Goal: Task Accomplishment & Management: Use online tool/utility

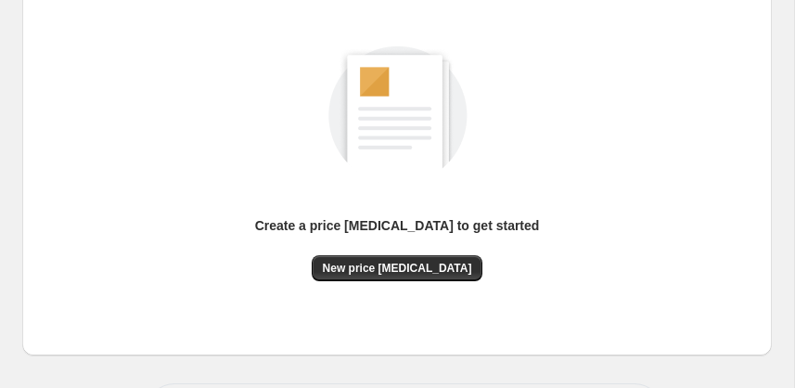
scroll to position [268, 0]
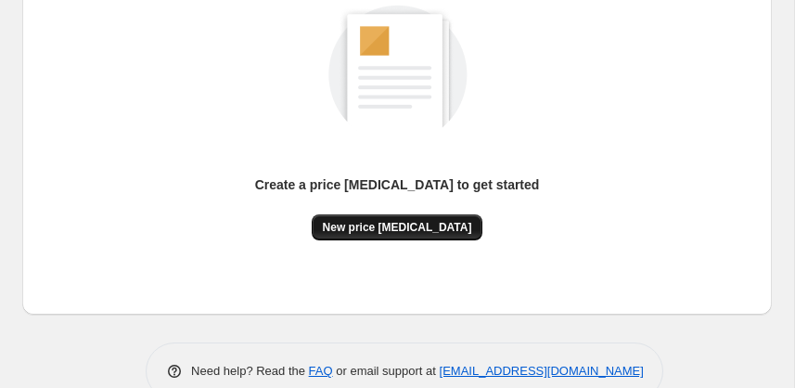
click at [424, 226] on span "New price change job" at bounding box center [397, 227] width 149 height 15
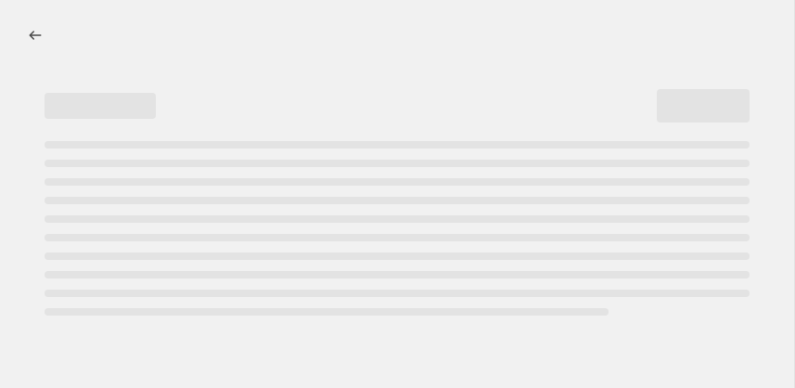
select select "percentage"
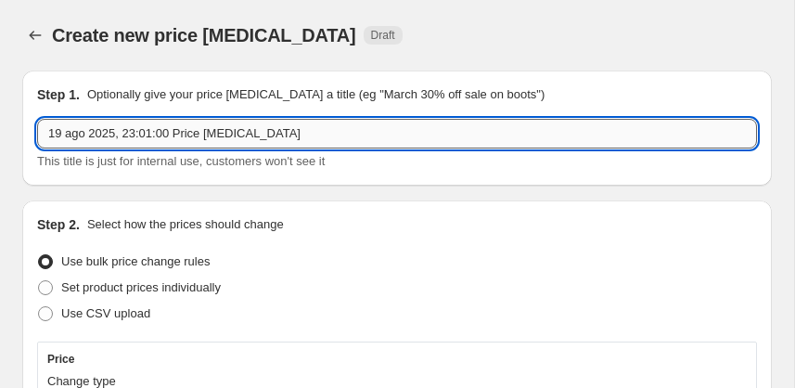
click at [152, 134] on input "19 ago 2025, 23:01:00 Price [MEDICAL_DATA]" at bounding box center [397, 134] width 720 height 30
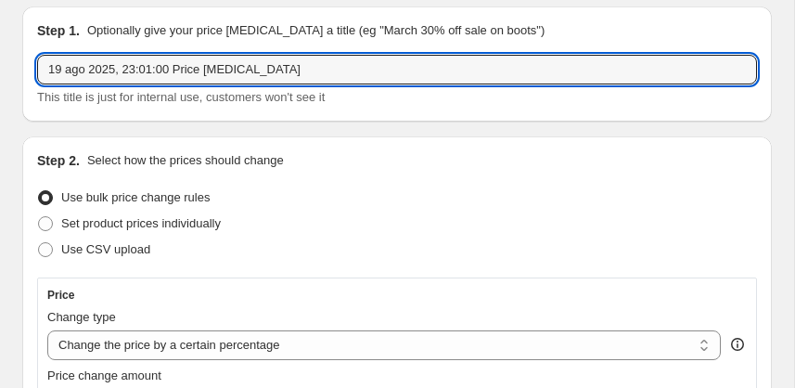
scroll to position [150, 0]
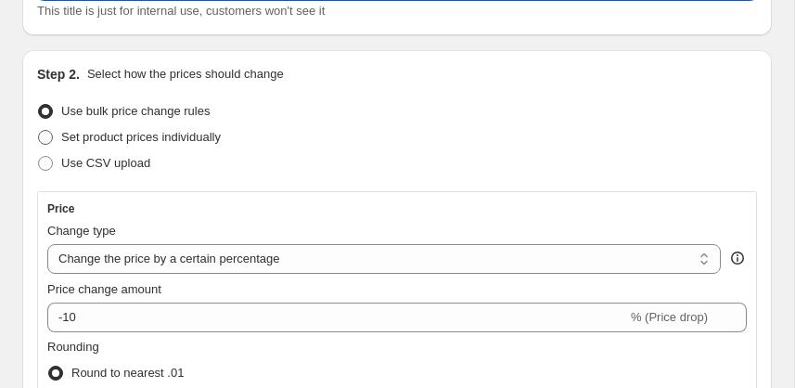
click at [128, 136] on span "Set product prices individually" at bounding box center [141, 137] width 160 height 14
click at [39, 131] on input "Set product prices individually" at bounding box center [38, 130] width 1 height 1
radio input "true"
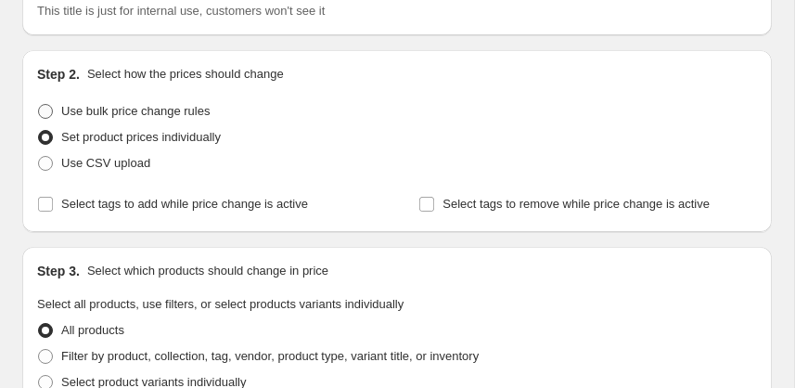
click at [137, 104] on span "Use bulk price change rules" at bounding box center [135, 111] width 148 height 14
click at [39, 104] on input "Use bulk price change rules" at bounding box center [38, 104] width 1 height 1
radio input "true"
select select "percentage"
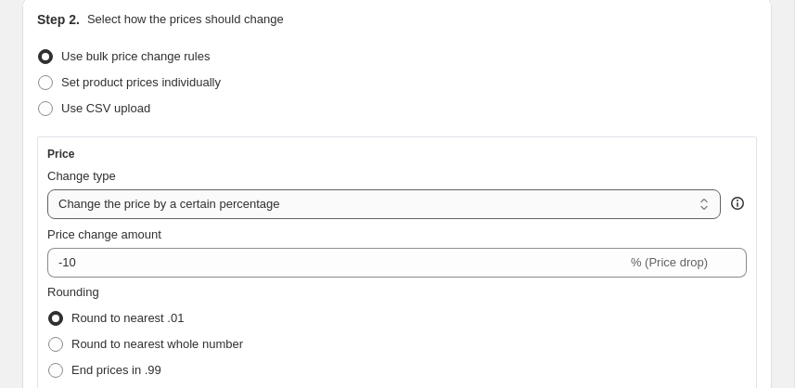
scroll to position [225, 0]
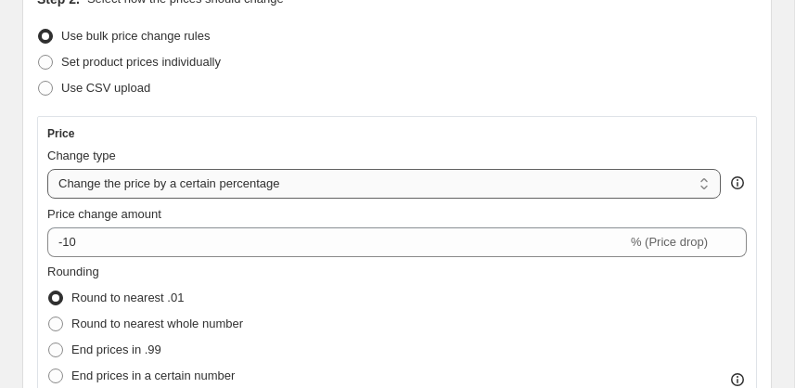
click at [197, 181] on select "Change the price to a certain amount Change the price by a certain amount Chang…" at bounding box center [383, 184] width 673 height 30
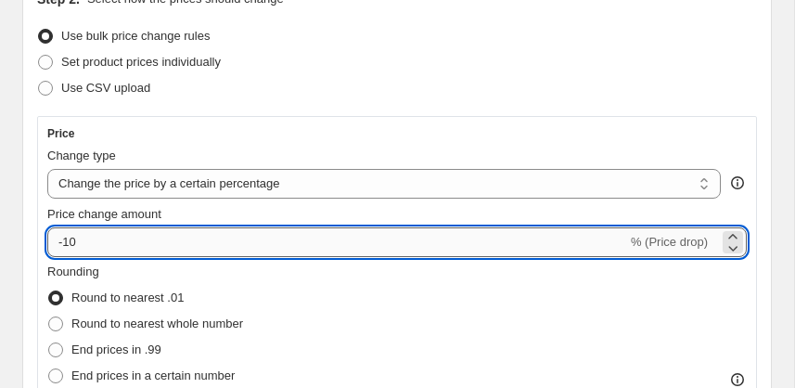
click at [114, 238] on input "-10" at bounding box center [337, 242] width 580 height 30
type input "-15"
click at [273, 179] on select "Change the price to a certain amount Change the price by a certain amount Chang…" at bounding box center [383, 184] width 673 height 30
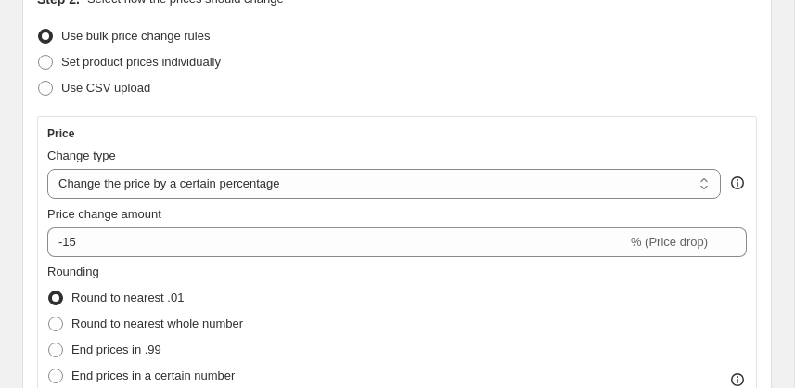
click at [391, 288] on div "Rounding Round to nearest .01 Round to nearest whole number End prices in .99 E…" at bounding box center [396, 325] width 699 height 126
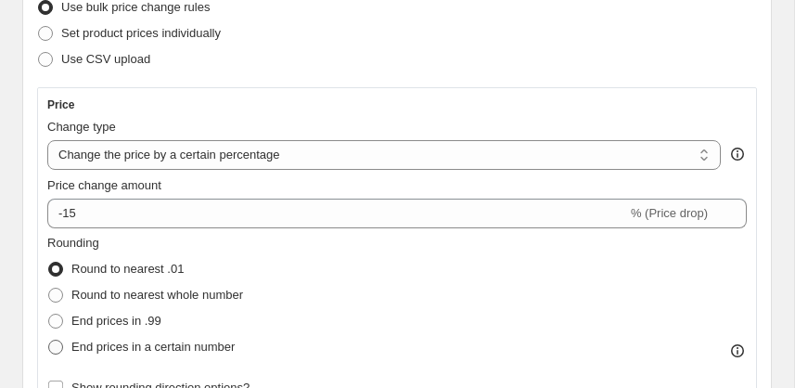
scroll to position [320, 0]
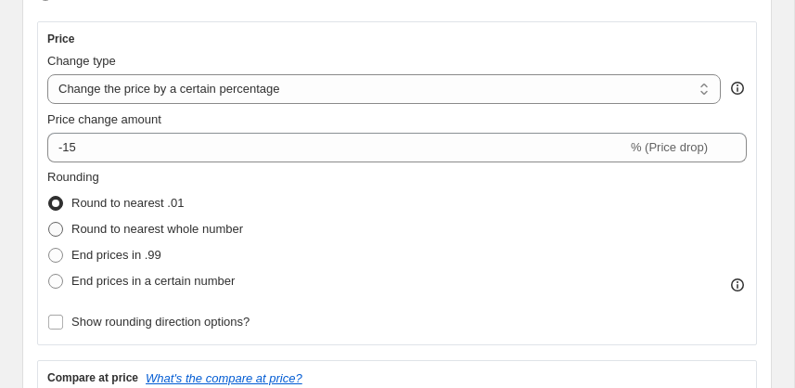
click at [220, 229] on span "Round to nearest whole number" at bounding box center [157, 229] width 172 height 14
click at [49, 223] on input "Round to nearest whole number" at bounding box center [48, 222] width 1 height 1
radio input "true"
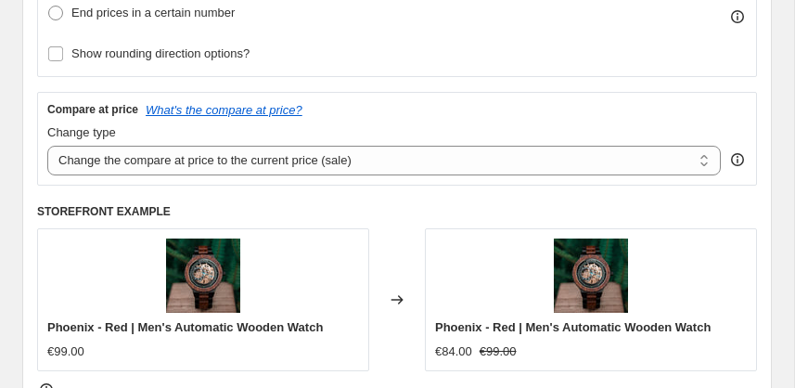
scroll to position [747, 0]
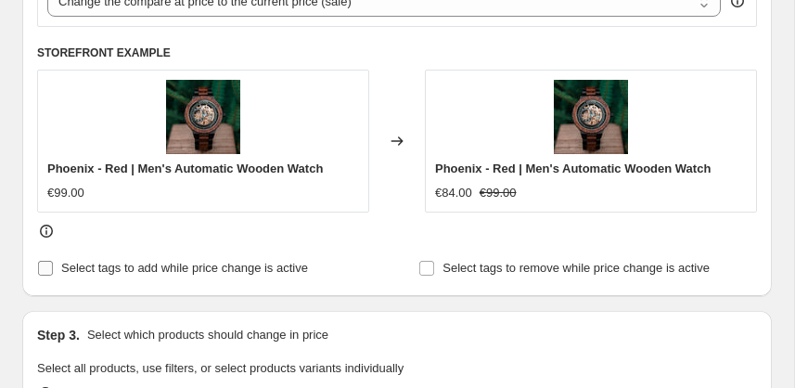
click at [86, 265] on span "Select tags to add while price change is active" at bounding box center [184, 268] width 247 height 14
click at [53, 265] on input "Select tags to add while price change is active" at bounding box center [45, 268] width 15 height 15
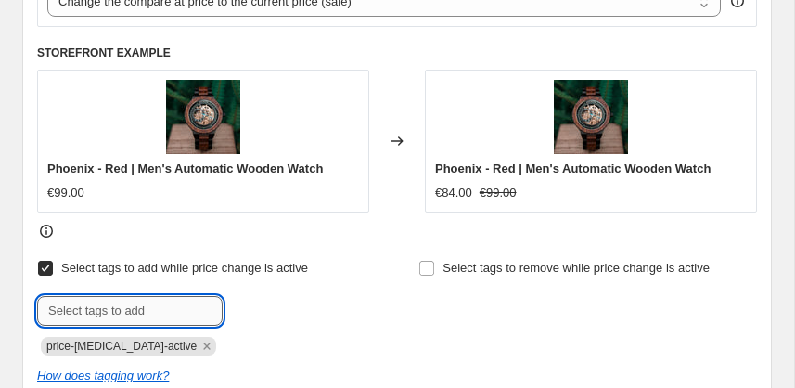
click at [91, 300] on input "text" at bounding box center [129, 311] width 185 height 30
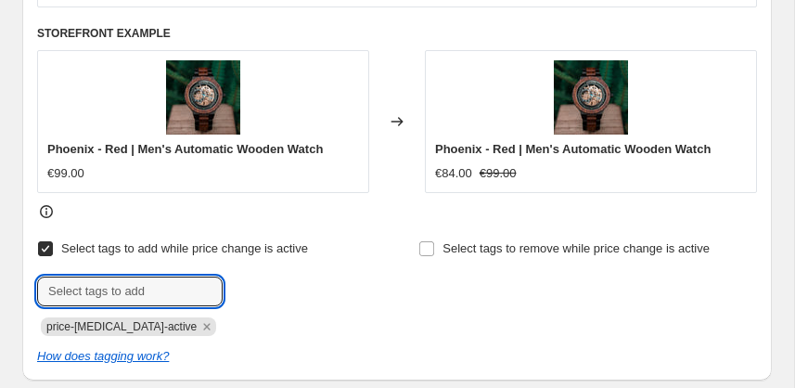
scroll to position [776, 0]
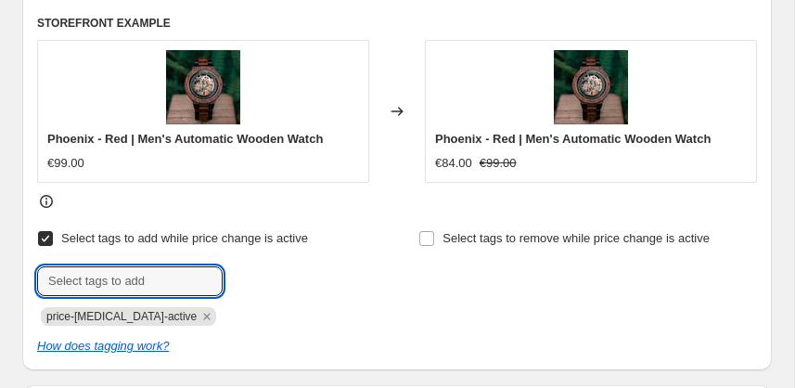
click at [153, 231] on span "Select tags to add while price change is active" at bounding box center [184, 238] width 247 height 14
click at [53, 231] on input "Select tags to add while price change is active" at bounding box center [45, 238] width 15 height 15
checkbox input "false"
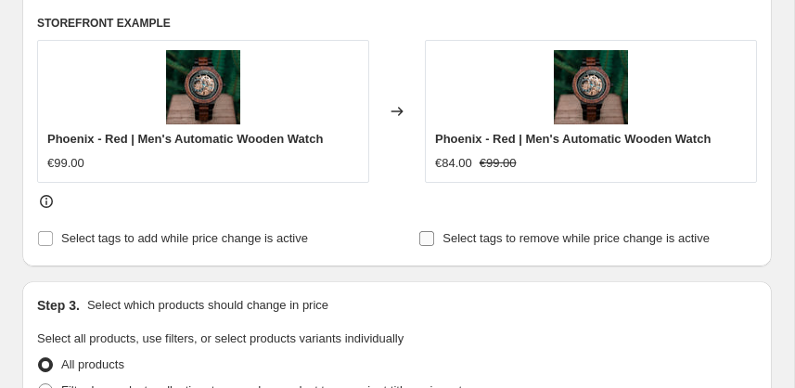
click at [492, 231] on span "Select tags to remove while price change is active" at bounding box center [575, 238] width 267 height 14
click at [434, 231] on input "Select tags to remove while price change is active" at bounding box center [426, 238] width 15 height 15
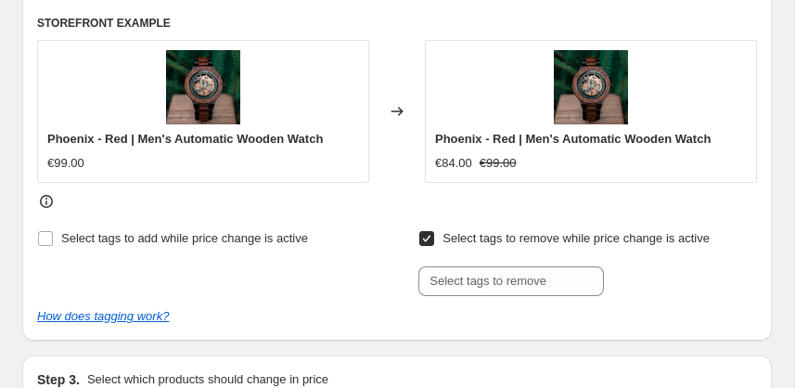
click at [479, 238] on span "Select tags to remove while price change is active" at bounding box center [575, 238] width 267 height 14
click at [434, 238] on input "Select tags to remove while price change is active" at bounding box center [426, 238] width 15 height 15
checkbox input "false"
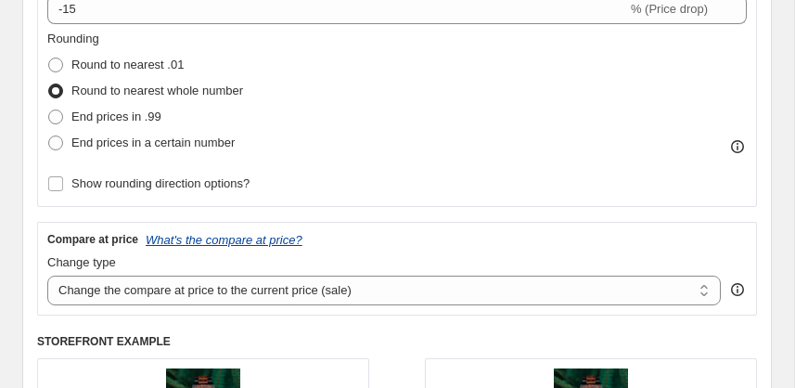
scroll to position [431, 0]
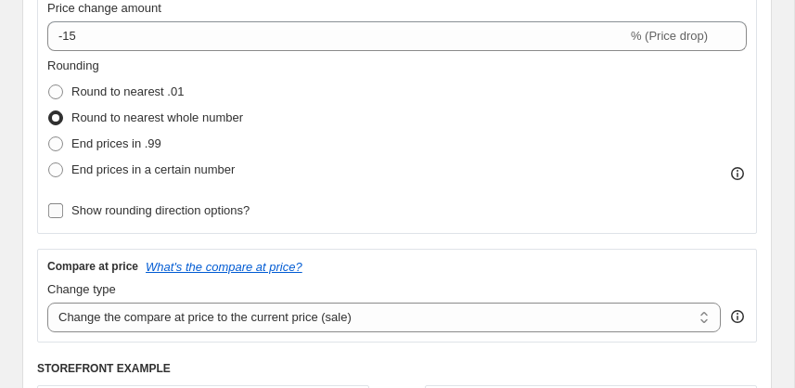
click at [199, 215] on span "Show rounding direction options?" at bounding box center [160, 210] width 178 height 14
click at [63, 215] on input "Show rounding direction options?" at bounding box center [55, 210] width 15 height 15
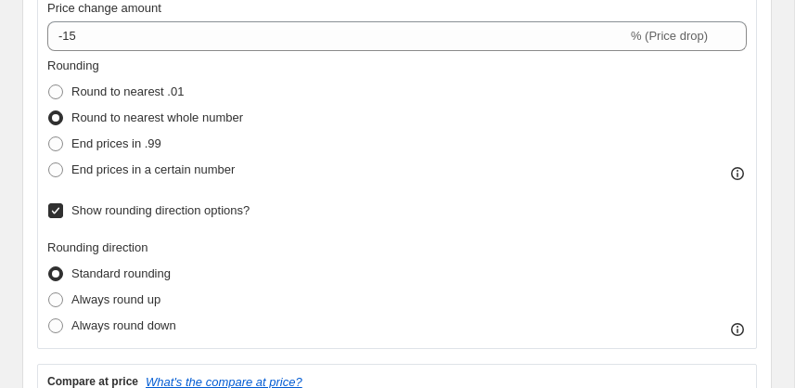
click at [199, 215] on span "Show rounding direction options?" at bounding box center [160, 210] width 178 height 14
click at [63, 215] on input "Show rounding direction options?" at bounding box center [55, 210] width 15 height 15
checkbox input "false"
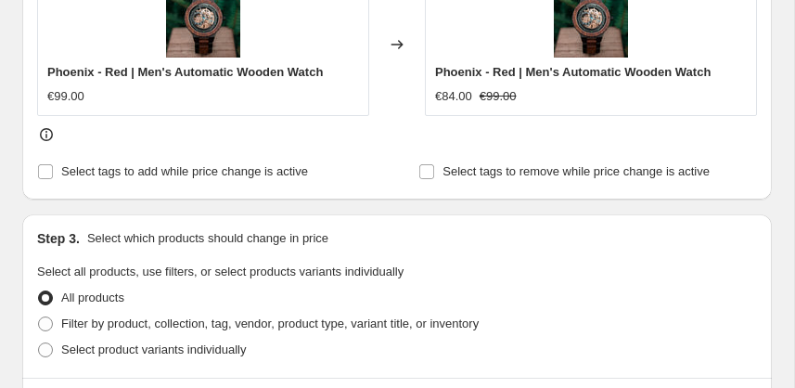
scroll to position [1929, 0]
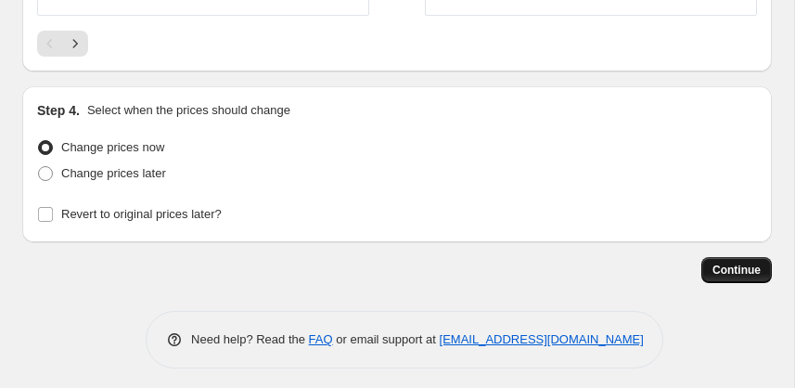
click at [747, 269] on span "Continue" at bounding box center [736, 269] width 48 height 15
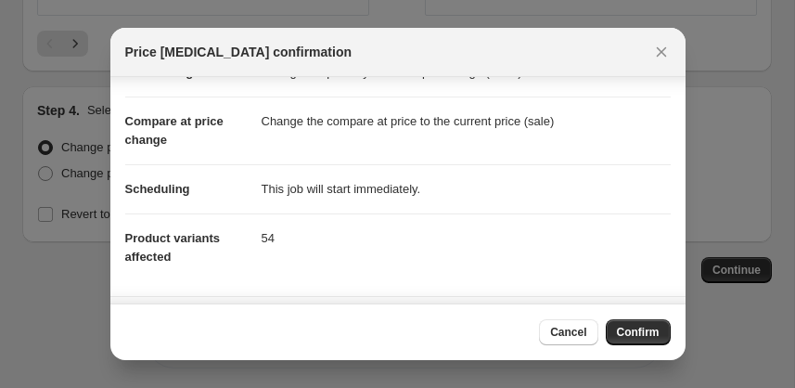
scroll to position [90, 0]
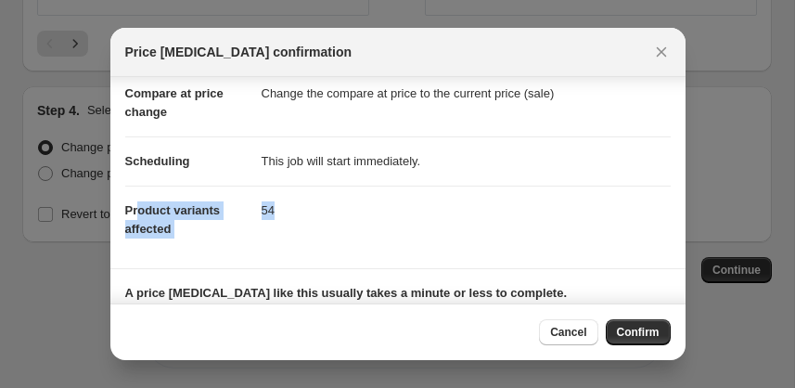
drag, startPoint x: 168, startPoint y: 211, endPoint x: 336, endPoint y: 226, distance: 168.6
click at [326, 224] on dl "Price change Change the price by a certain percentage (-15%) Compare at price c…" at bounding box center [397, 136] width 545 height 233
click at [341, 227] on dd "54" at bounding box center [466, 209] width 409 height 49
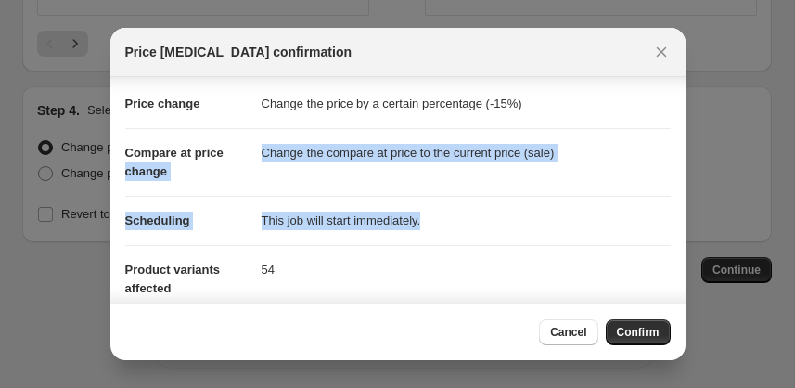
drag, startPoint x: 482, startPoint y: 217, endPoint x: 250, endPoint y: 133, distance: 246.7
click at [250, 133] on dl "Price change Change the price by a certain percentage (-15%) Compare at price c…" at bounding box center [397, 196] width 545 height 233
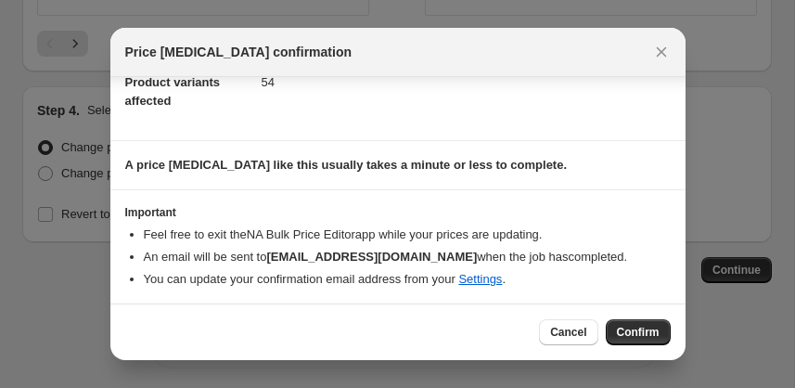
click at [649, 314] on div "Cancel Confirm" at bounding box center [397, 331] width 575 height 57
click at [646, 321] on button "Confirm" at bounding box center [638, 332] width 65 height 26
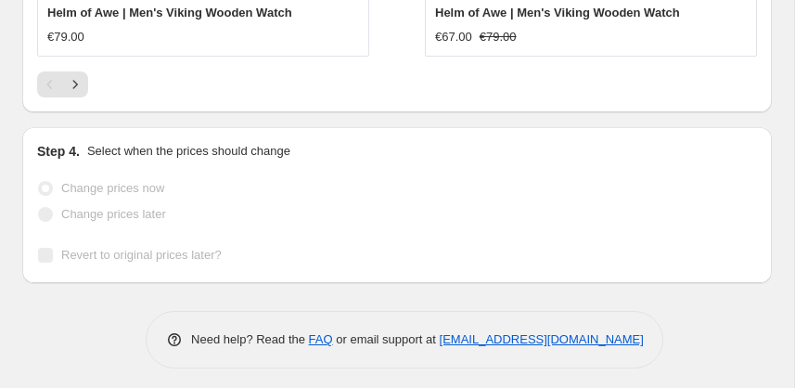
scroll to position [2048, 0]
click at [153, 248] on span "Revert to original prices later?" at bounding box center [141, 255] width 160 height 14
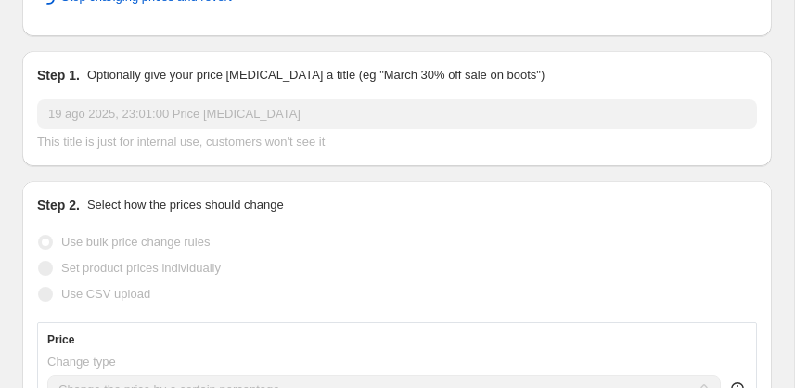
scroll to position [0, 0]
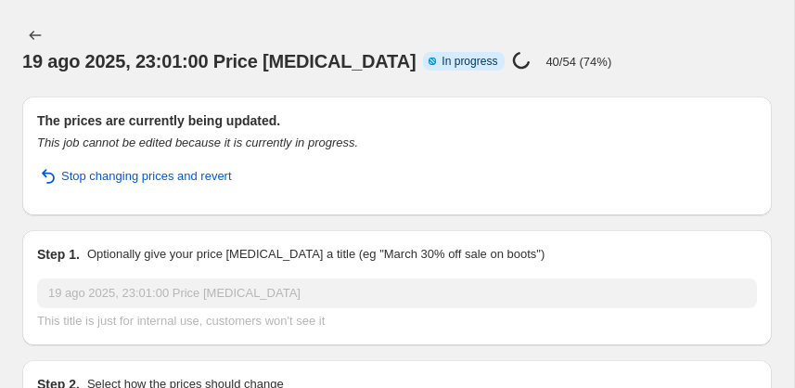
select select "percentage"
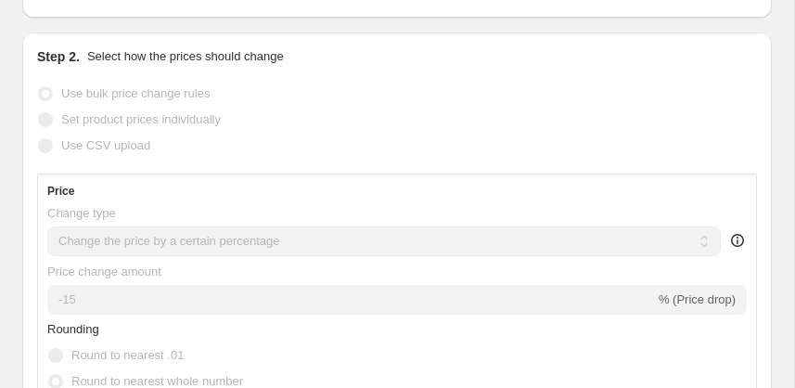
scroll to position [109, 0]
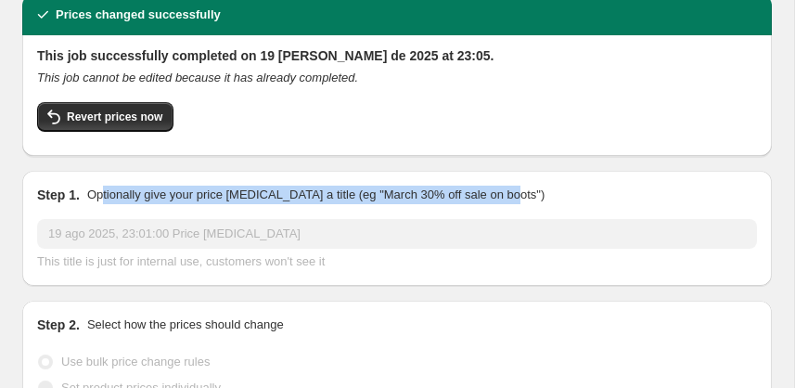
drag, startPoint x: 98, startPoint y: 195, endPoint x: 517, endPoint y: 202, distance: 419.2
click at [516, 202] on div "Step 1. Optionally give your price change job a title (eg "March 30% off sale o…" at bounding box center [397, 194] width 720 height 19
click at [518, 202] on div "Step 1. Optionally give your price change job a title (eg "March 30% off sale o…" at bounding box center [397, 194] width 720 height 19
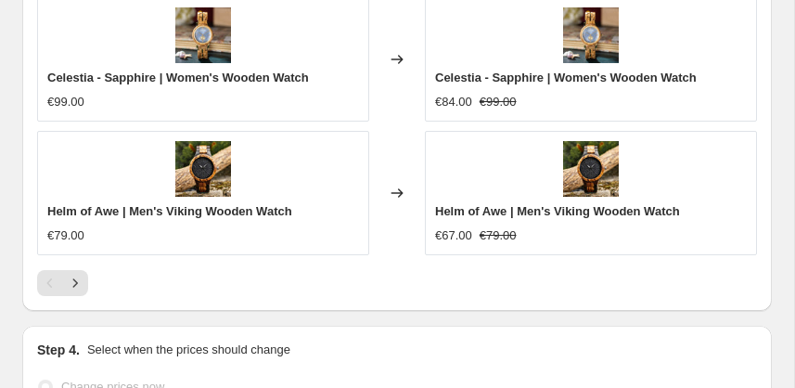
scroll to position [2098, 0]
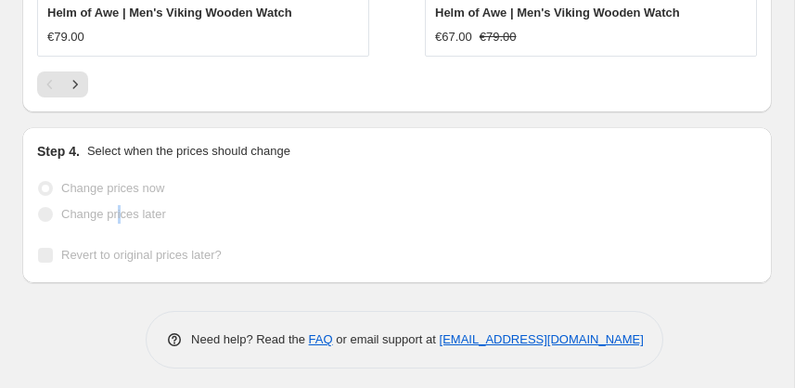
click at [116, 209] on span "Change prices later" at bounding box center [113, 214] width 105 height 14
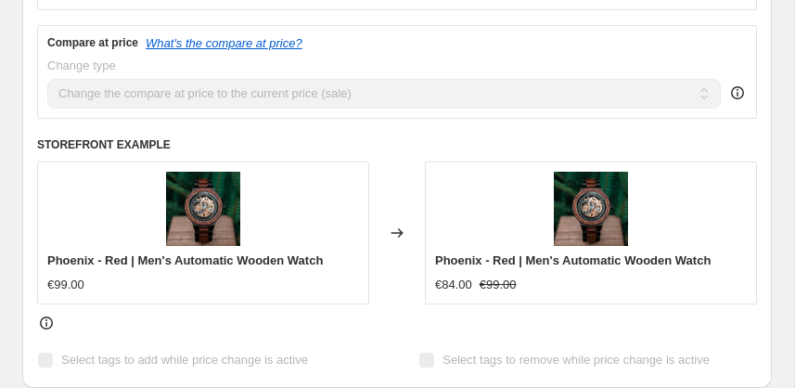
scroll to position [0, 0]
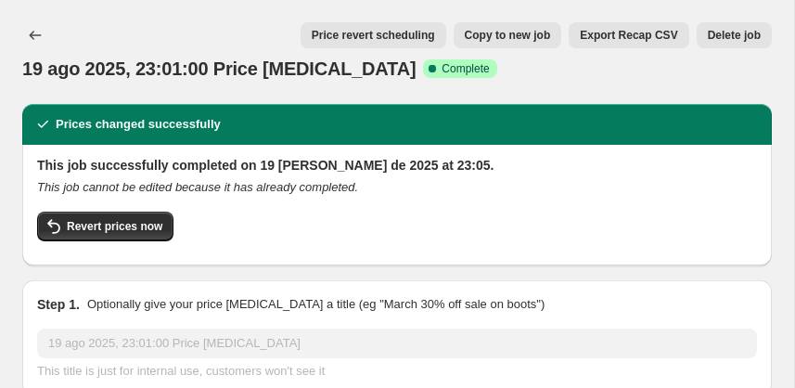
click at [388, 30] on span "Price revert scheduling" at bounding box center [373, 35] width 123 height 15
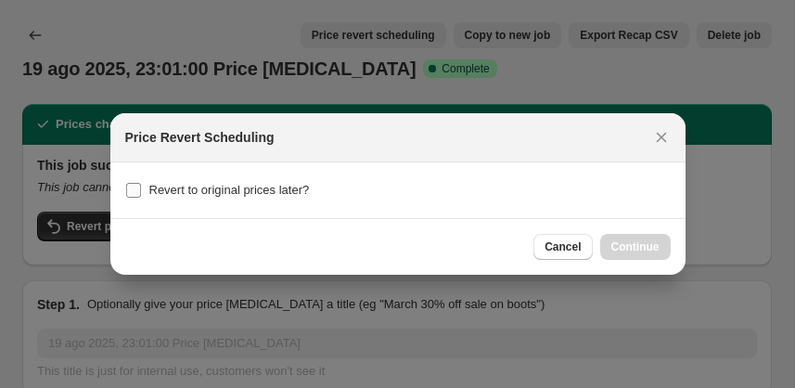
click at [229, 188] on span "Revert to original prices later?" at bounding box center [229, 190] width 160 height 14
click at [141, 188] on input "Revert to original prices later?" at bounding box center [133, 190] width 15 height 15
checkbox input "true"
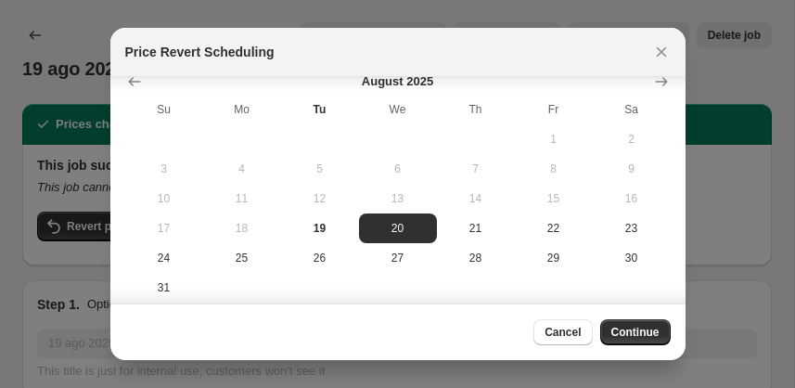
scroll to position [142, 0]
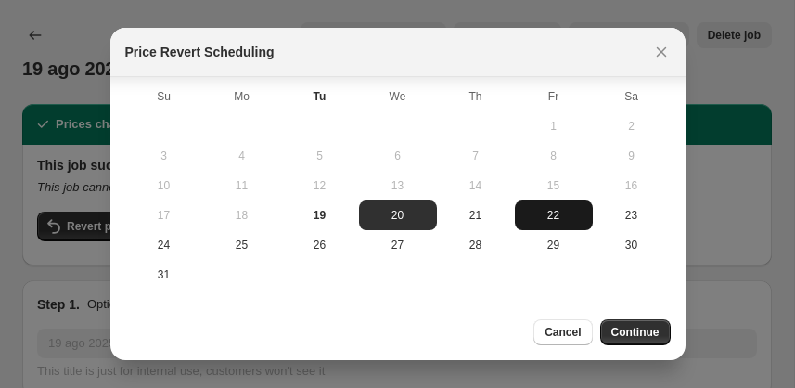
click at [547, 219] on span "22" at bounding box center [553, 215] width 63 height 15
type input "8/22/2025"
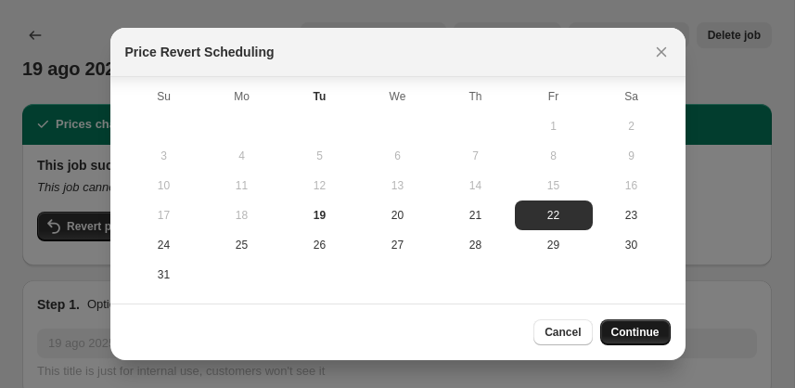
click at [645, 329] on span "Continue" at bounding box center [635, 332] width 48 height 15
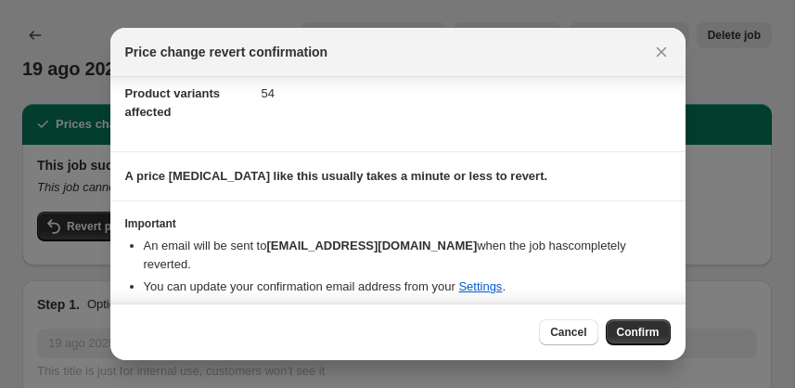
scroll to position [102, 0]
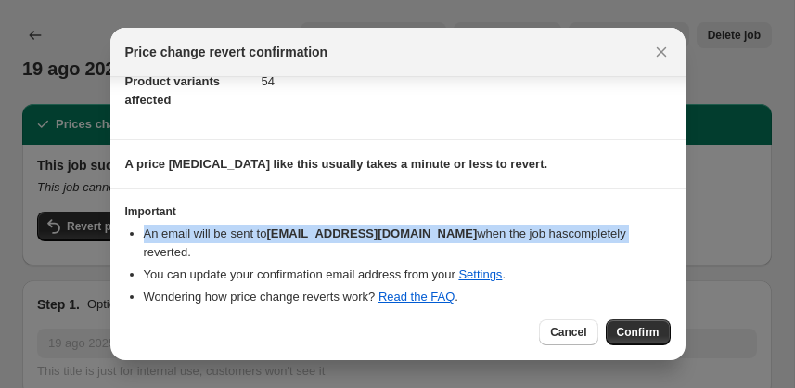
drag, startPoint x: 138, startPoint y: 234, endPoint x: 610, endPoint y: 238, distance: 472.1
click at [609, 238] on ul "An email will be sent to contact@emporizen.com when the job has completely reve…" at bounding box center [397, 265] width 545 height 82
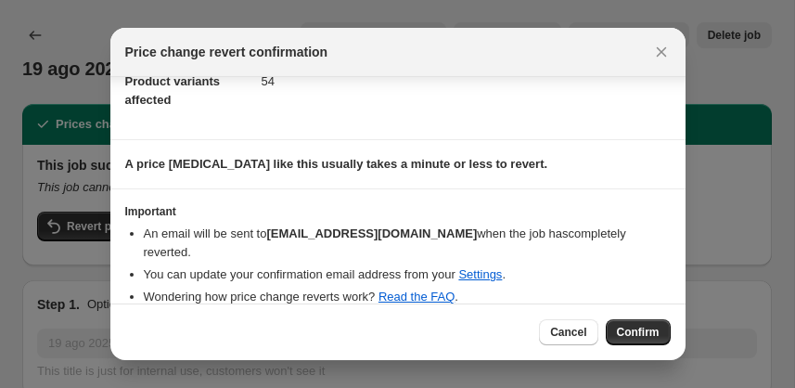
click at [615, 238] on li "An email will be sent to contact@emporizen.com when the job has completely reve…" at bounding box center [407, 242] width 527 height 37
click at [635, 324] on button "Confirm" at bounding box center [638, 332] width 65 height 26
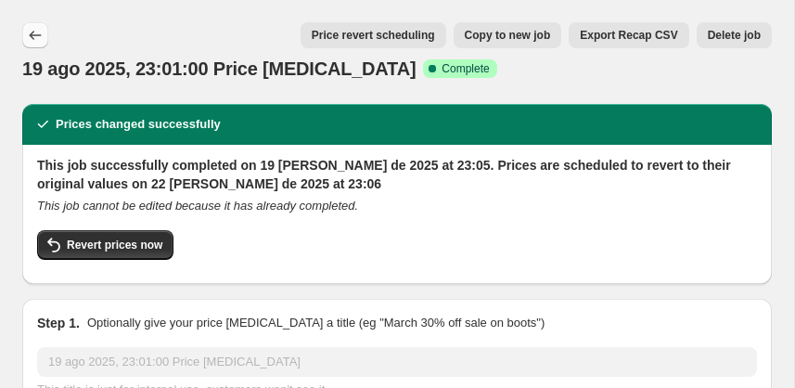
click at [42, 41] on icon "Price change jobs" at bounding box center [35, 35] width 19 height 19
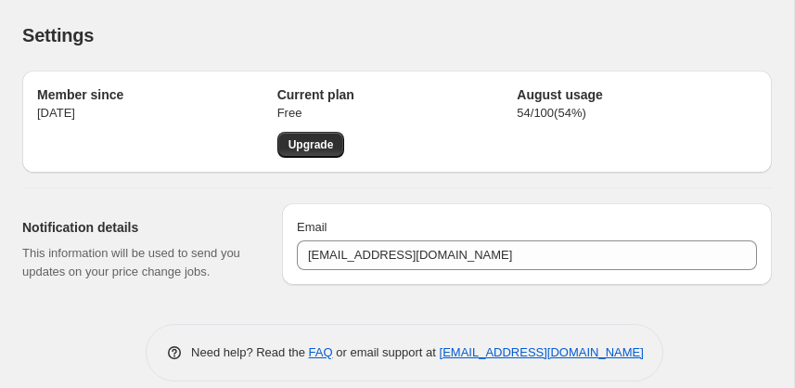
scroll to position [9, 0]
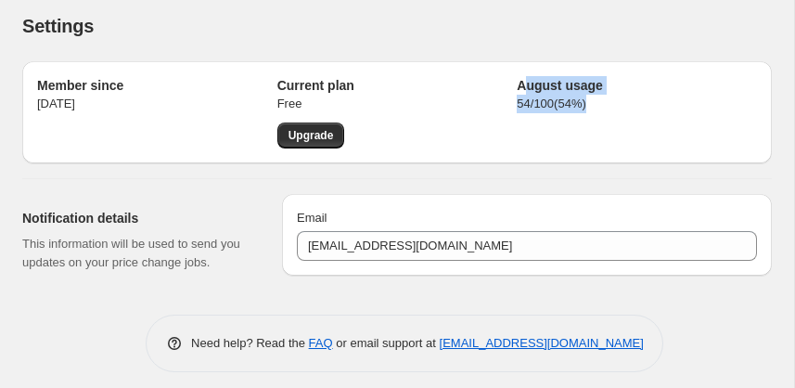
drag, startPoint x: 524, startPoint y: 92, endPoint x: 601, endPoint y: 100, distance: 77.4
click at [599, 100] on div "August usage 54 / 100 ( 54 %)" at bounding box center [637, 112] width 240 height 72
click at [603, 100] on p "54 / 100 ( 54 %)" at bounding box center [637, 104] width 240 height 19
click at [603, 101] on p "54 / 100 ( 54 %)" at bounding box center [637, 104] width 240 height 19
drag, startPoint x: 602, startPoint y: 106, endPoint x: 504, endPoint y: 82, distance: 101.2
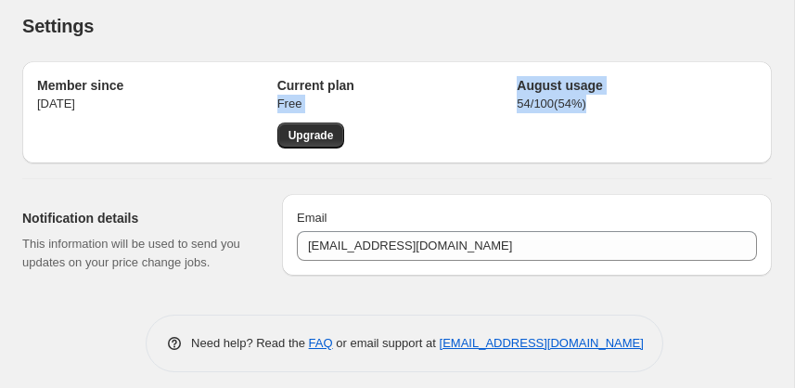
click at [504, 82] on div "Member since 20 nov 2024 Current plan Free Upgrade August usage 54 / 100 ( 54 %)" at bounding box center [397, 112] width 720 height 72
click at [504, 82] on h2 "Current plan" at bounding box center [397, 85] width 240 height 19
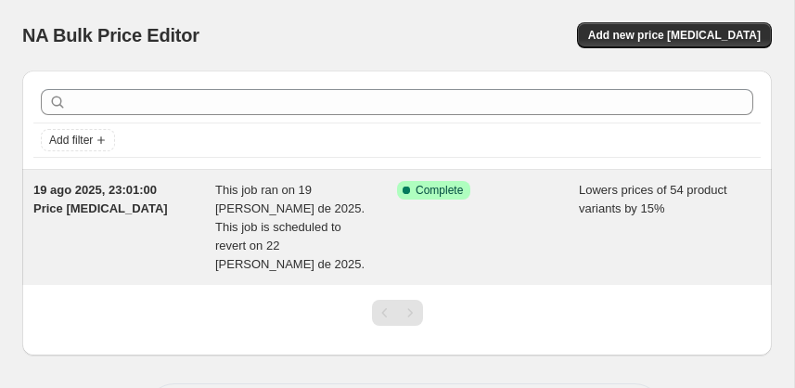
click at [140, 213] on div "19 ago 2025, 23:01:00 Price [MEDICAL_DATA]" at bounding box center [124, 227] width 182 height 93
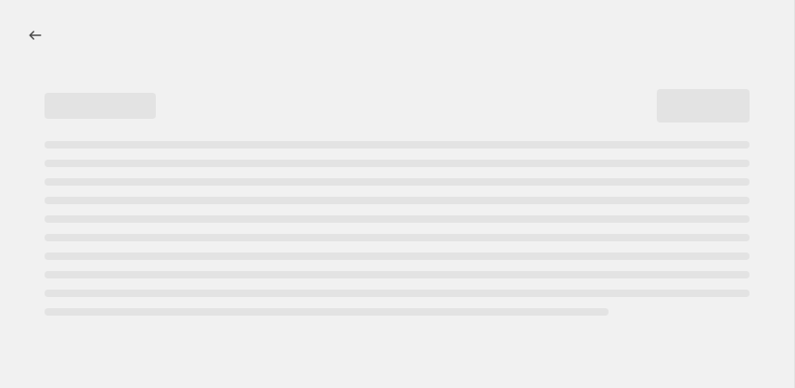
select select "percentage"
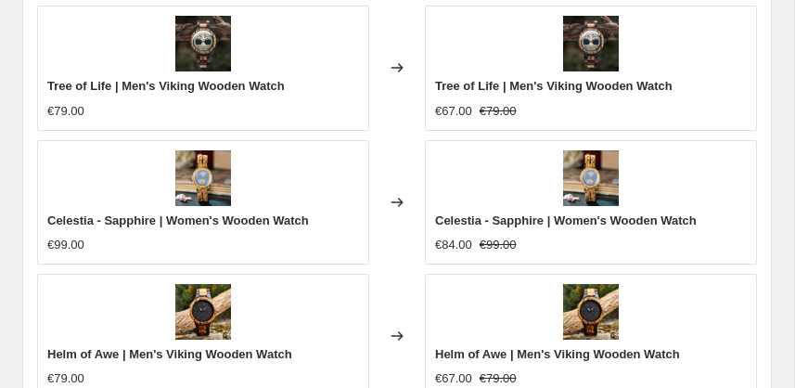
scroll to position [1896, 0]
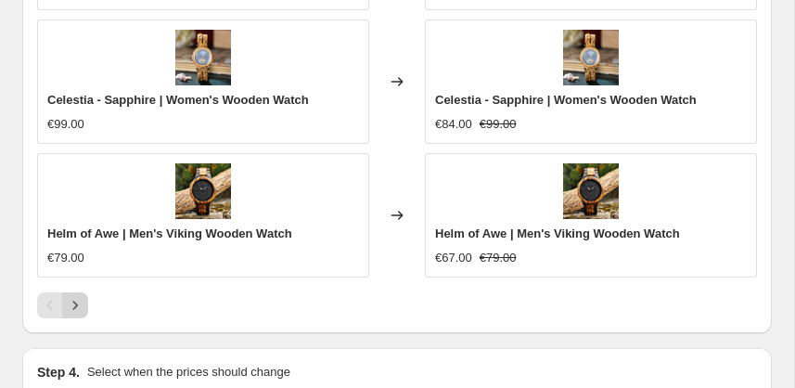
click at [74, 299] on icon "Next" at bounding box center [75, 305] width 19 height 19
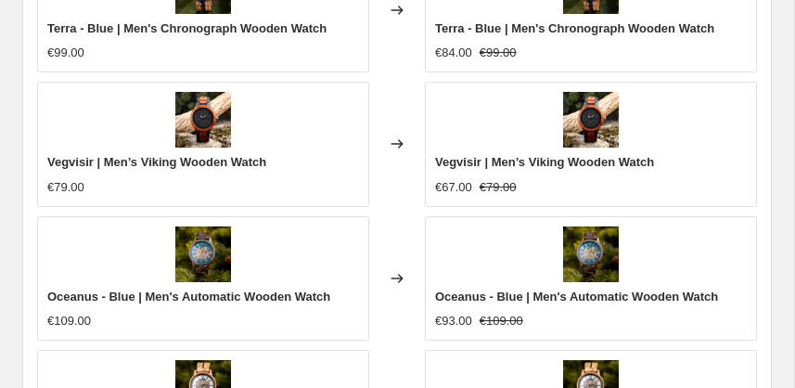
scroll to position [1868, 0]
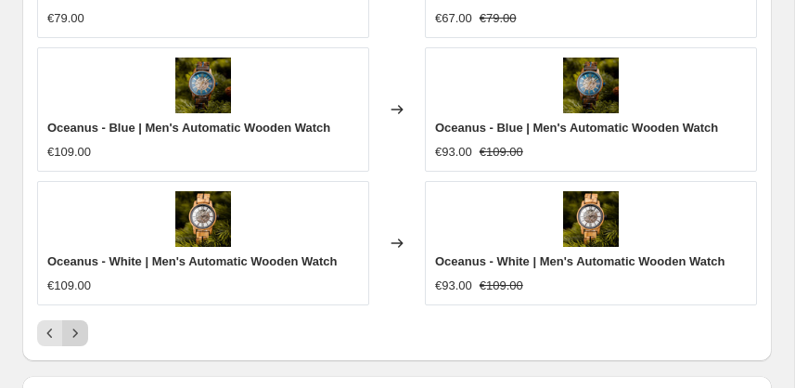
click at [61, 330] on button "Previous" at bounding box center [50, 333] width 26 height 26
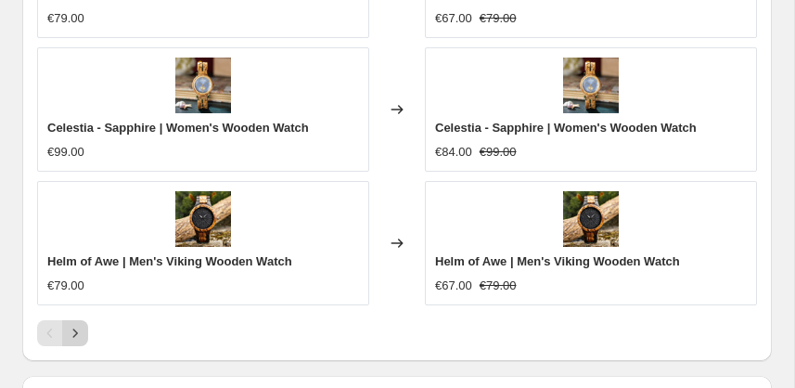
click at [84, 323] on button "Next" at bounding box center [75, 333] width 26 height 26
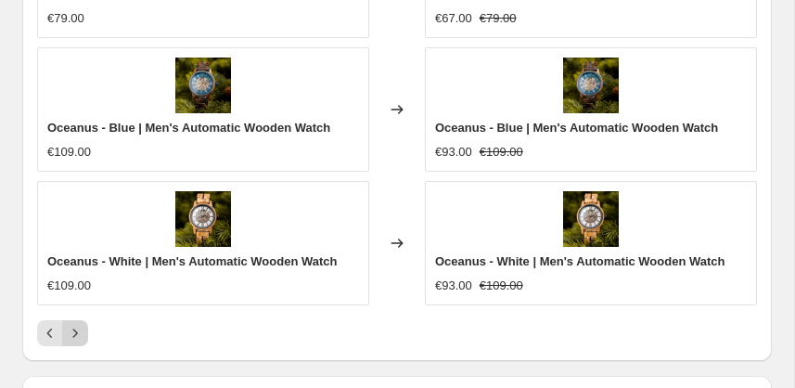
click at [77, 329] on icon "Next" at bounding box center [75, 333] width 19 height 19
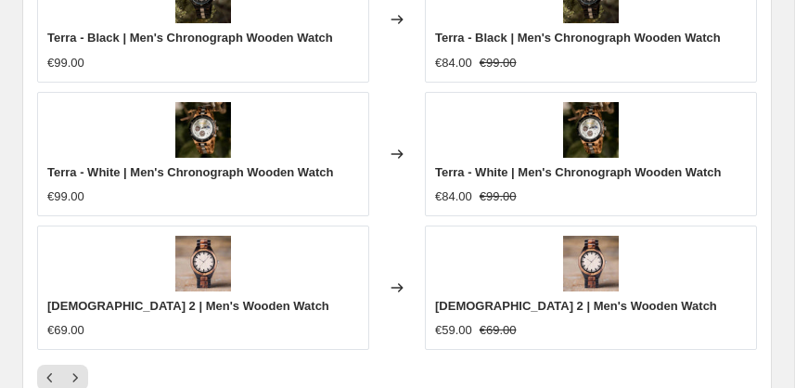
scroll to position [1890, 0]
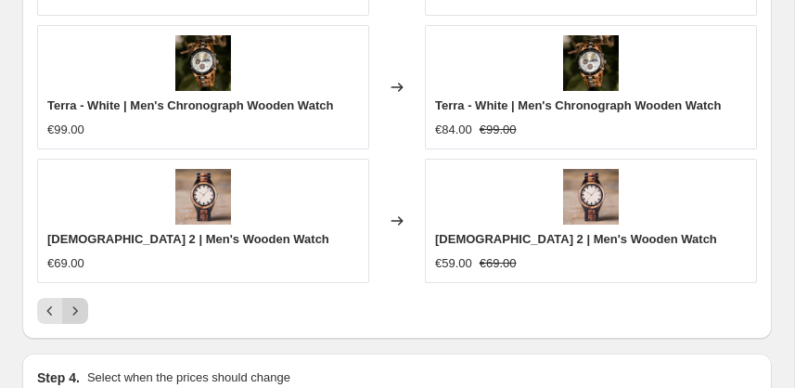
click at [80, 313] on icon "Next" at bounding box center [75, 310] width 19 height 19
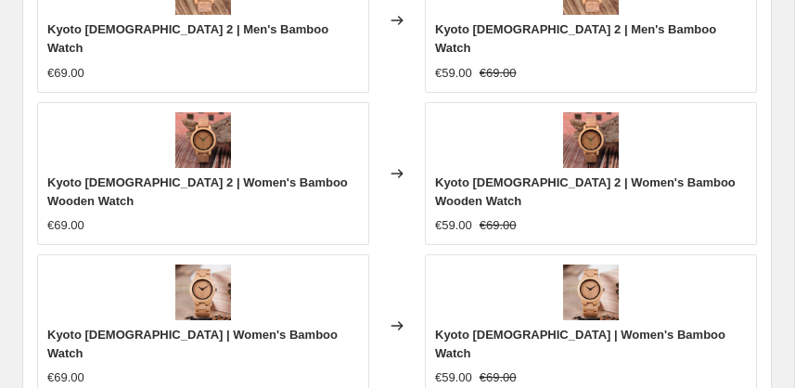
scroll to position [1886, 0]
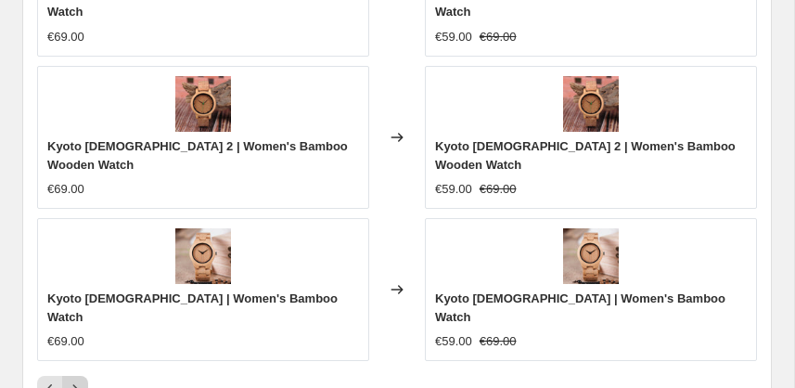
click at [75, 379] on icon "Next" at bounding box center [75, 388] width 19 height 19
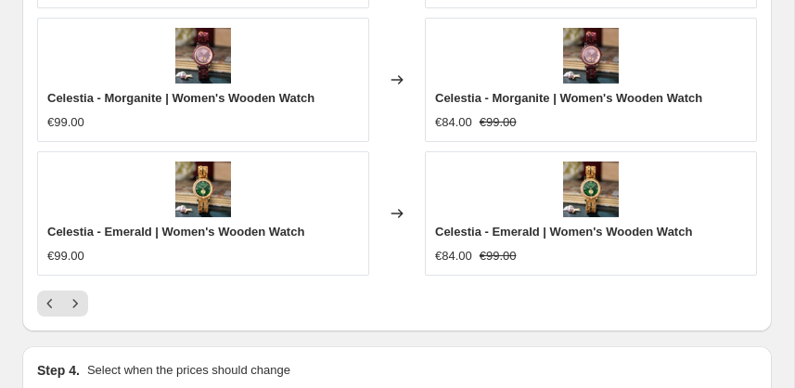
scroll to position [2108, 0]
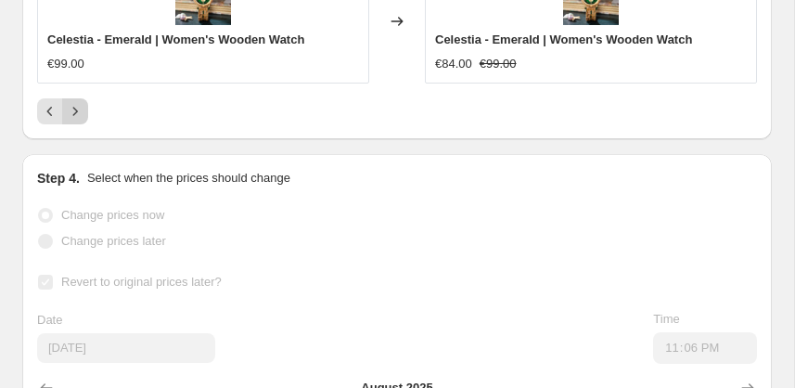
click at [72, 98] on button "Next" at bounding box center [75, 111] width 26 height 26
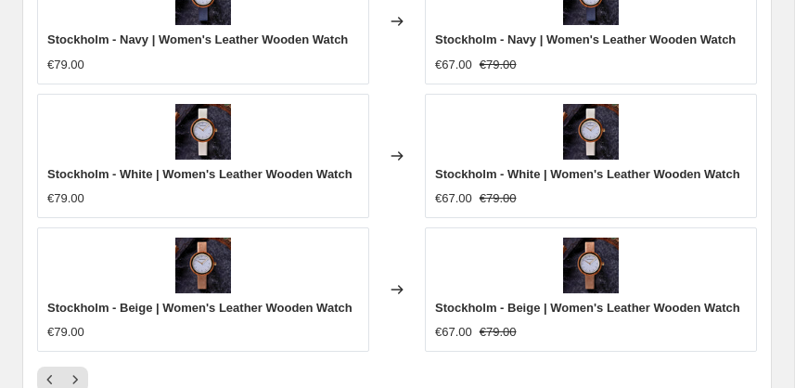
scroll to position [1868, 0]
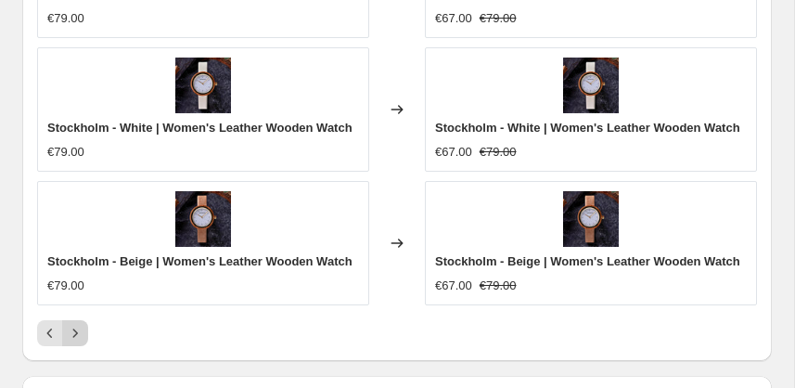
click at [85, 328] on button "Next" at bounding box center [75, 333] width 26 height 26
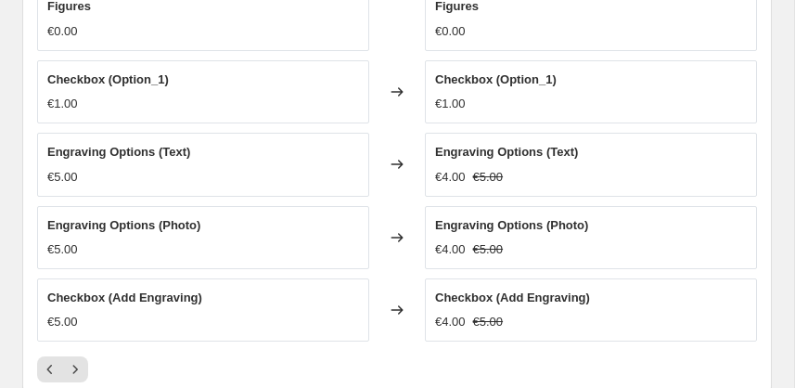
scroll to position [1612, 0]
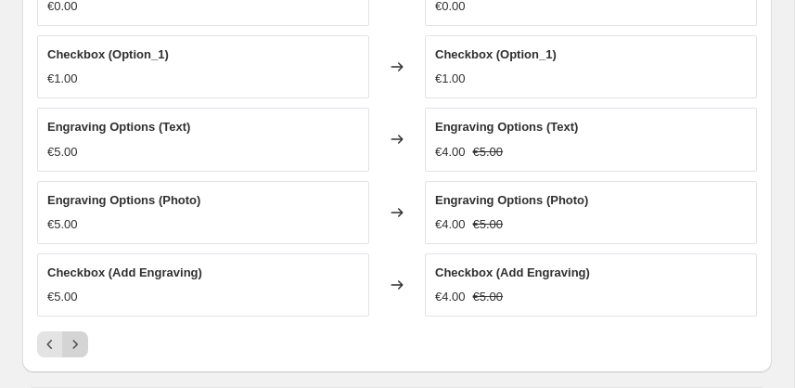
click at [76, 341] on icon "Next" at bounding box center [75, 344] width 19 height 19
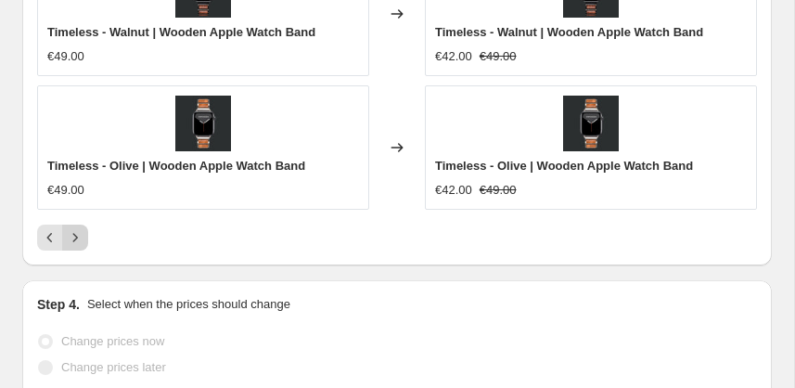
click at [81, 228] on icon "Next" at bounding box center [75, 237] width 19 height 19
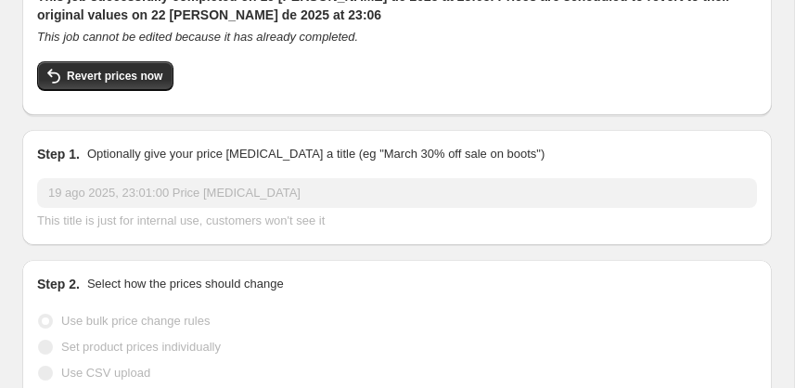
scroll to position [65, 0]
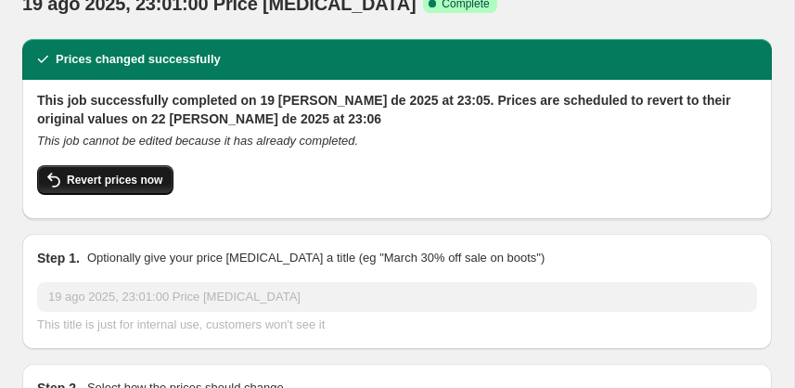
click at [131, 167] on button "Revert prices now" at bounding box center [105, 180] width 136 height 30
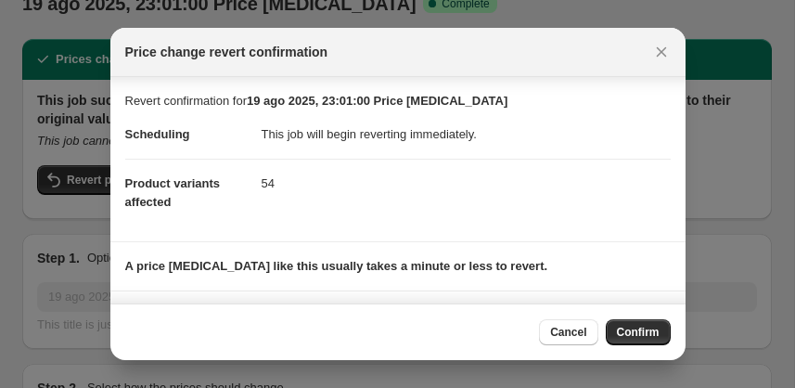
scroll to position [124, 0]
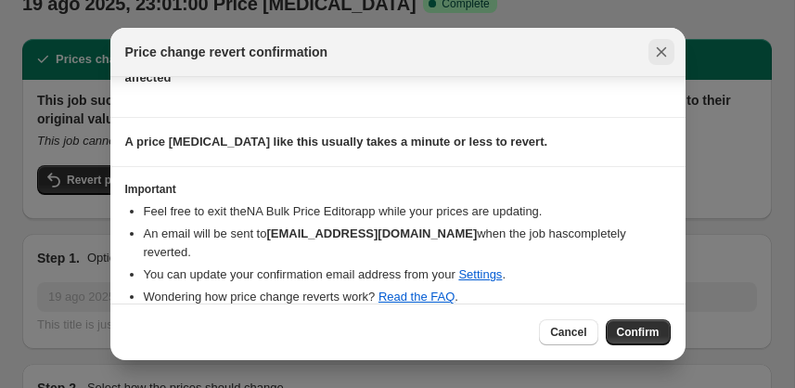
click at [658, 51] on icon "Close" at bounding box center [661, 52] width 19 height 19
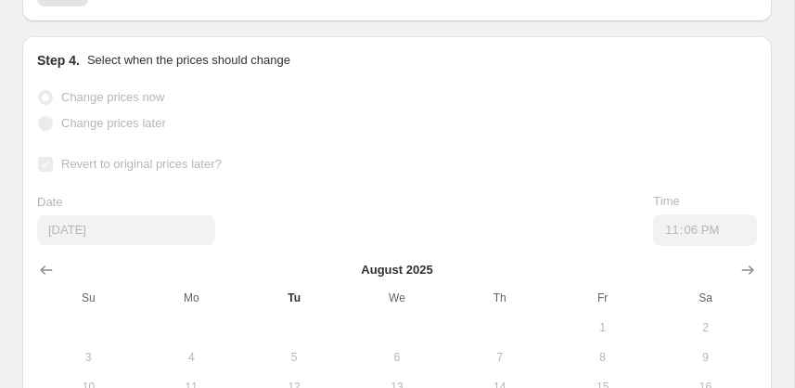
scroll to position [2113, 0]
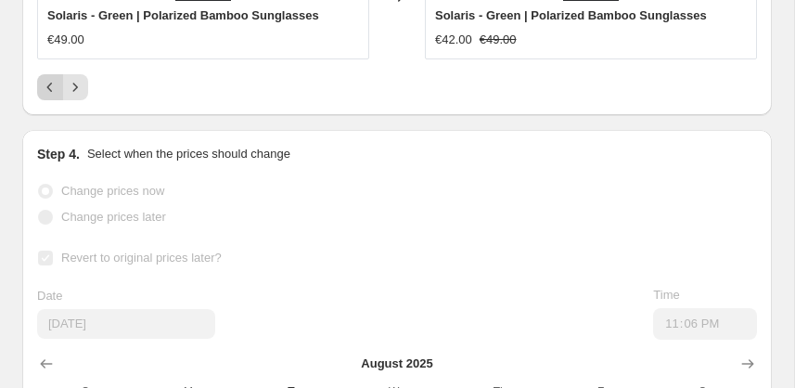
click at [56, 78] on icon "Previous" at bounding box center [50, 87] width 19 height 19
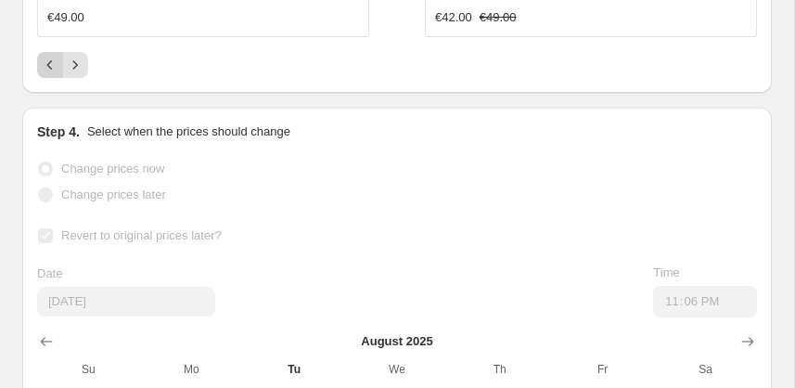
click at [50, 52] on button "Previous" at bounding box center [50, 65] width 26 height 26
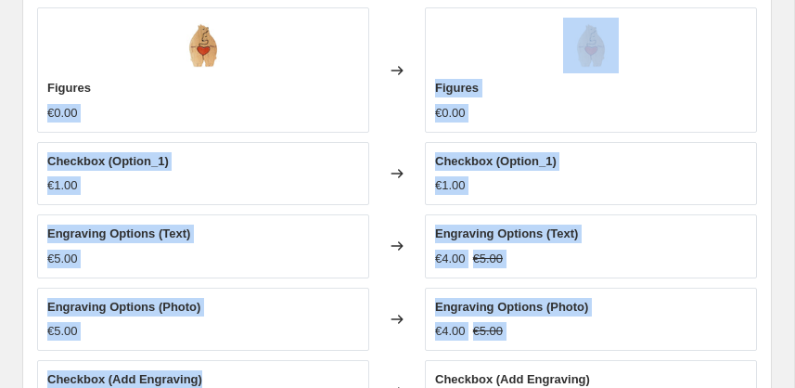
scroll to position [1462, 0]
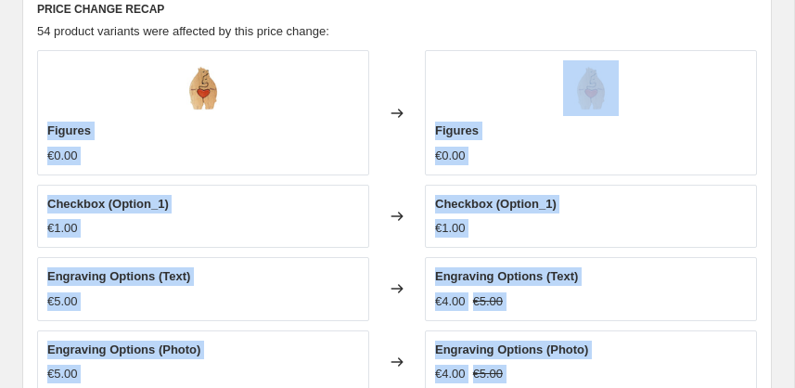
drag, startPoint x: 231, startPoint y: 328, endPoint x: 48, endPoint y: 122, distance: 275.2
click at [48, 122] on div "Figures €0.00 Changed to Figures €0.00 Checkbox (Option_1) €1.00 Changed to Che…" at bounding box center [397, 257] width 720 height 415
click at [48, 123] on span "Figures" at bounding box center [69, 130] width 44 height 14
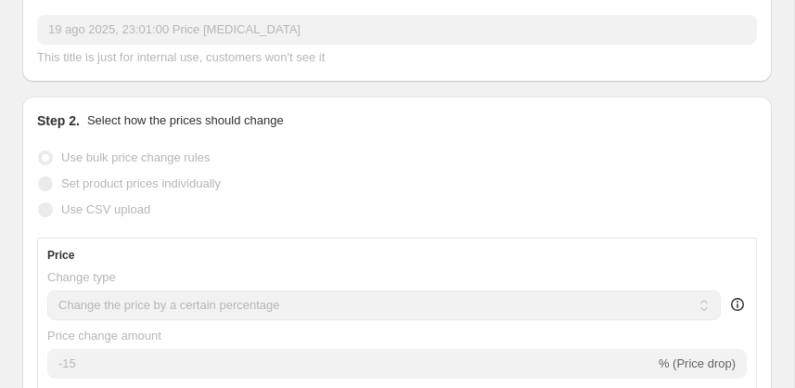
scroll to position [0, 0]
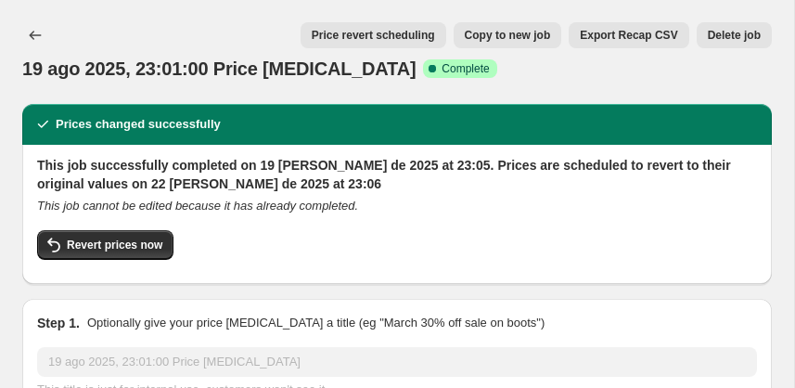
click at [402, 22] on button "Price revert scheduling" at bounding box center [373, 35] width 146 height 26
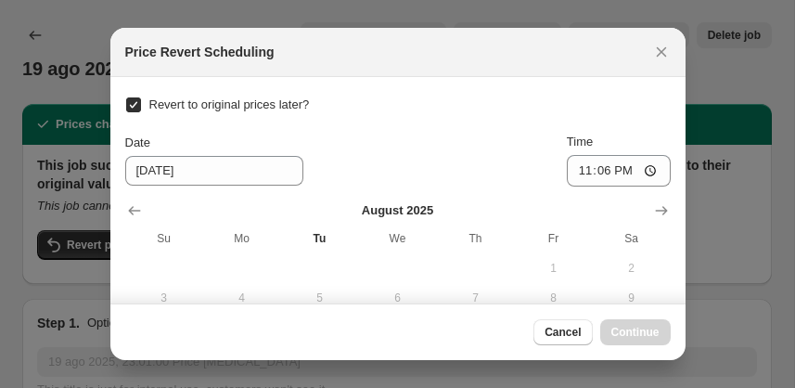
click at [677, 40] on div "Price Revert Scheduling" at bounding box center [397, 52] width 575 height 49
click at [659, 58] on icon "Close" at bounding box center [661, 52] width 19 height 19
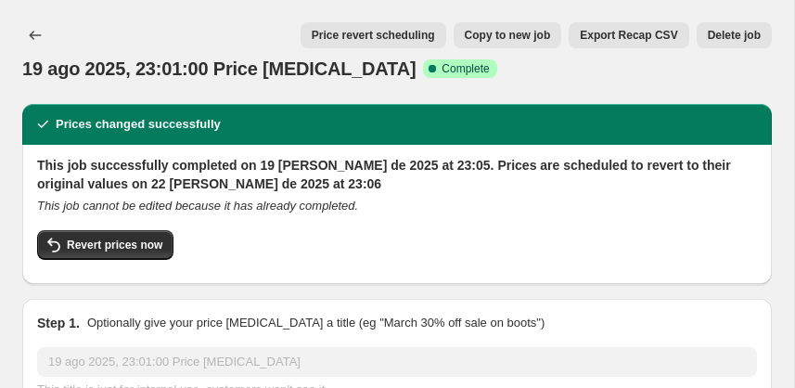
click at [147, 265] on div "Revert prices now" at bounding box center [397, 249] width 720 height 39
click at [150, 248] on span "Revert prices now" at bounding box center [115, 244] width 96 height 15
checkbox input "false"
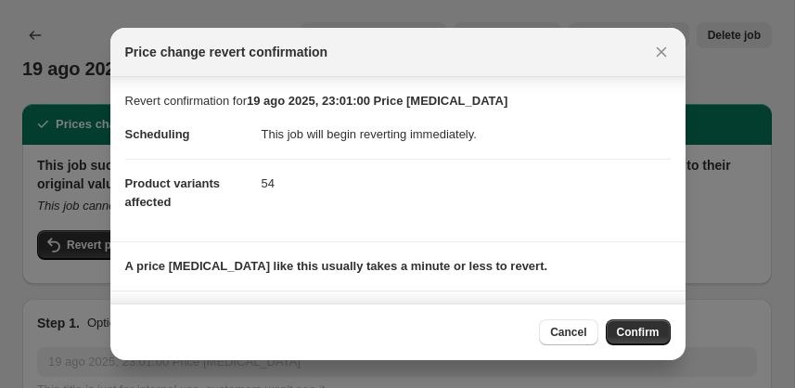
scroll to position [62, 0]
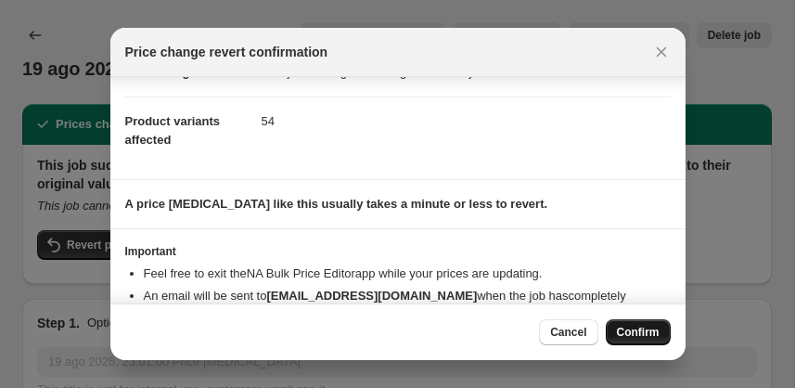
click at [628, 333] on span "Confirm" at bounding box center [638, 332] width 43 height 15
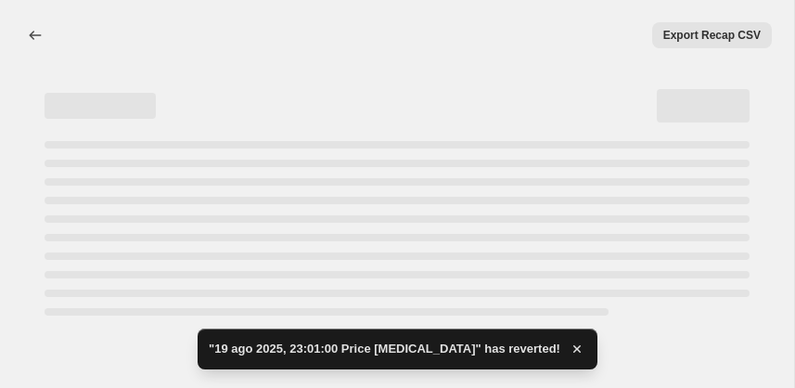
select select "percentage"
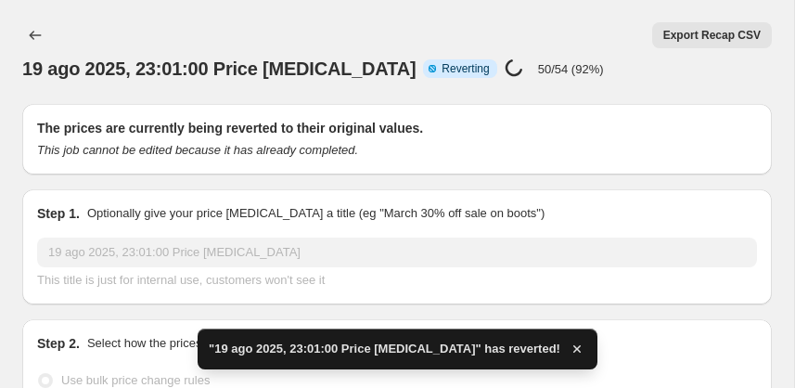
checkbox input "true"
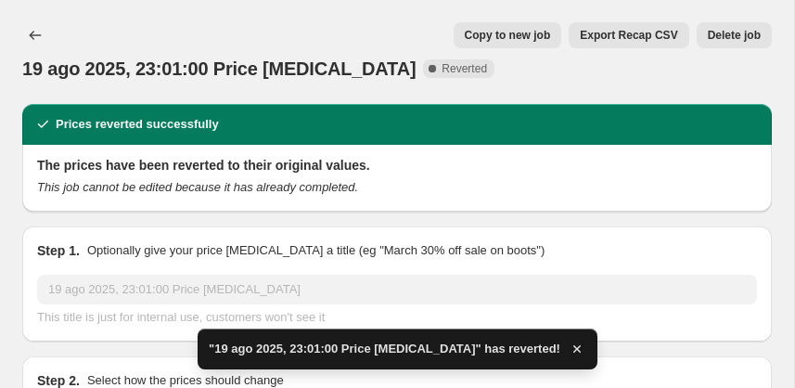
click at [568, 347] on icon "button" at bounding box center [577, 348] width 19 height 19
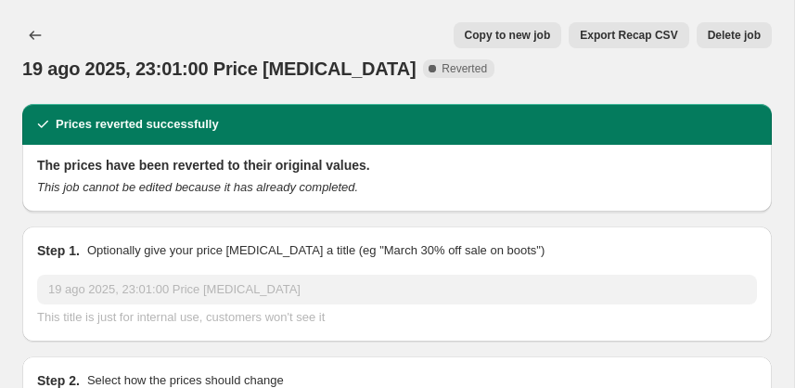
click at [524, 314] on div "This title is just for internal use, customers won't see it" at bounding box center [397, 317] width 720 height 19
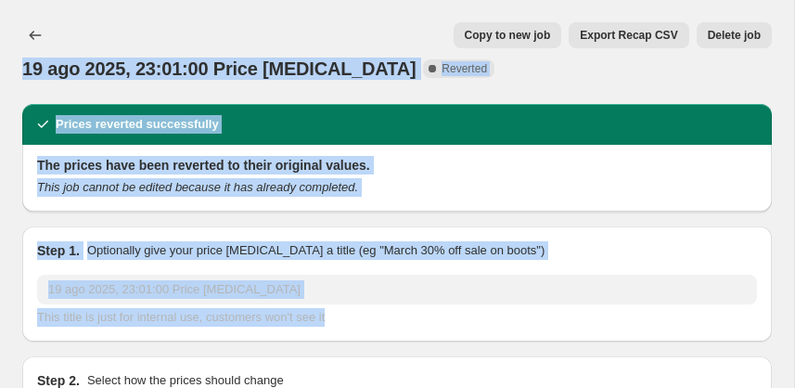
drag, startPoint x: 524, startPoint y: 314, endPoint x: 17, endPoint y: -2, distance: 597.8
click at [17, 0] on html "Home Settings Plans Skip to content 19 ago 2025, 23:01:00 Price change job. Thi…" at bounding box center [397, 194] width 795 height 388
click at [488, 80] on div "19 ago 2025, 23:01:00 Price change job Complete Reverted" at bounding box center [396, 69] width 749 height 26
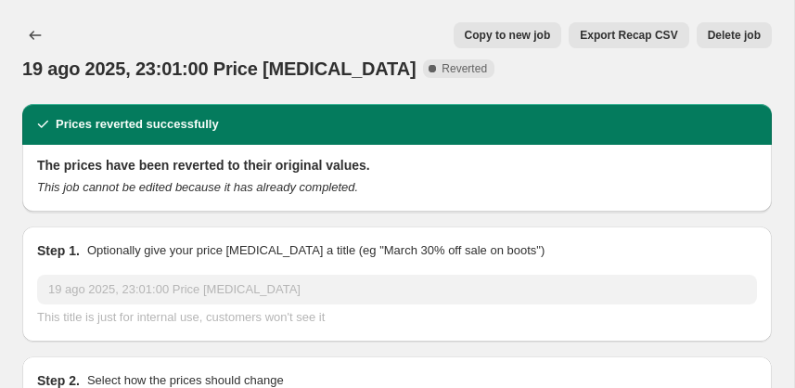
click at [492, 68] on div "19 ago 2025, 23:01:00 Price change job Complete Reverted" at bounding box center [396, 69] width 749 height 26
click at [489, 69] on div "19 ago 2025, 23:01:00 Price change job Complete Reverted" at bounding box center [396, 69] width 749 height 26
drag, startPoint x: 489, startPoint y: 69, endPoint x: 667, endPoint y: 83, distance: 178.7
click at [657, 85] on div "19 ago 2025, 23:01:00 Price change job. This page is ready 19 ago 2025, 23:01:0…" at bounding box center [396, 52] width 749 height 104
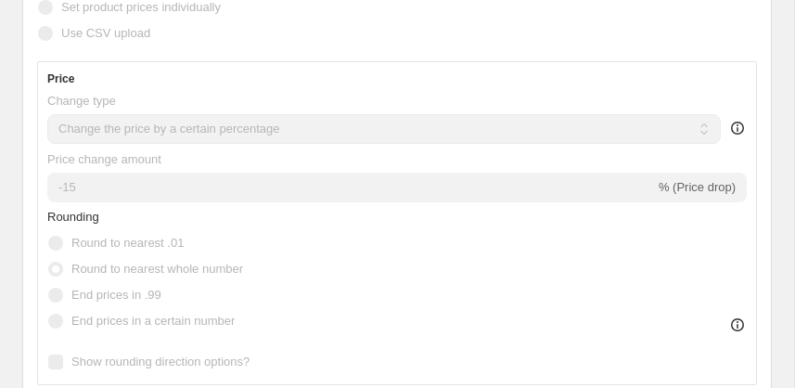
scroll to position [1, 0]
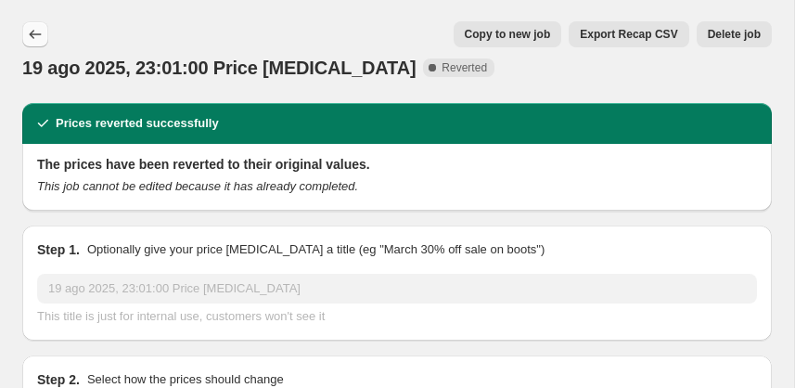
click at [33, 29] on icon "Price change jobs" at bounding box center [35, 34] width 19 height 19
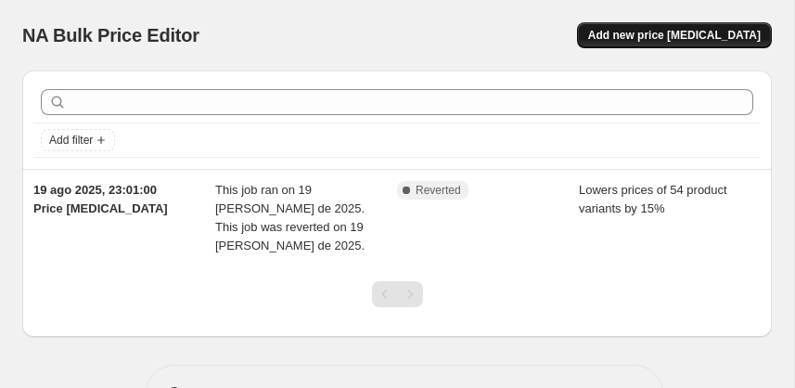
click at [681, 33] on span "Add new price [MEDICAL_DATA]" at bounding box center [674, 35] width 172 height 15
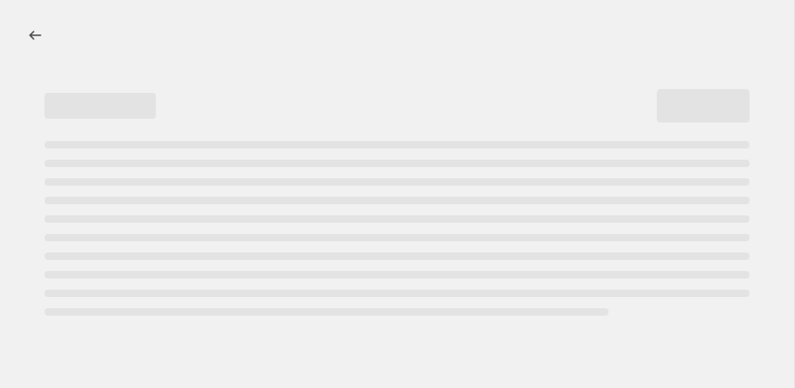
select select "percentage"
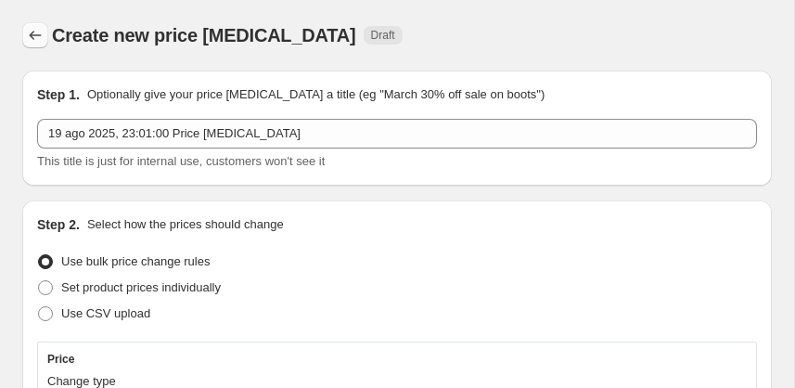
click at [36, 44] on icon "Price change jobs" at bounding box center [35, 35] width 19 height 19
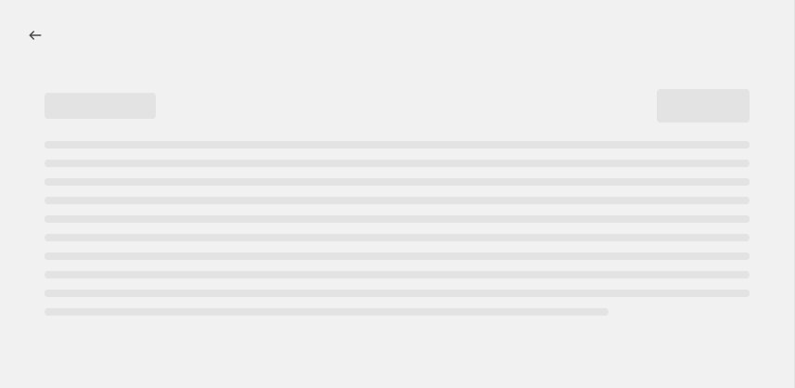
select select "percentage"
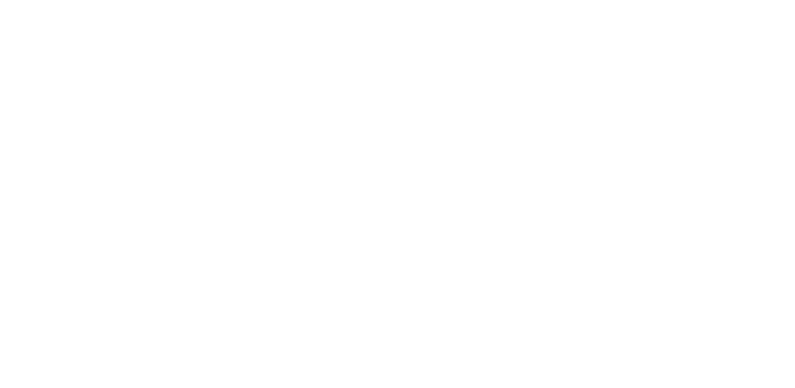
select select "percentage"
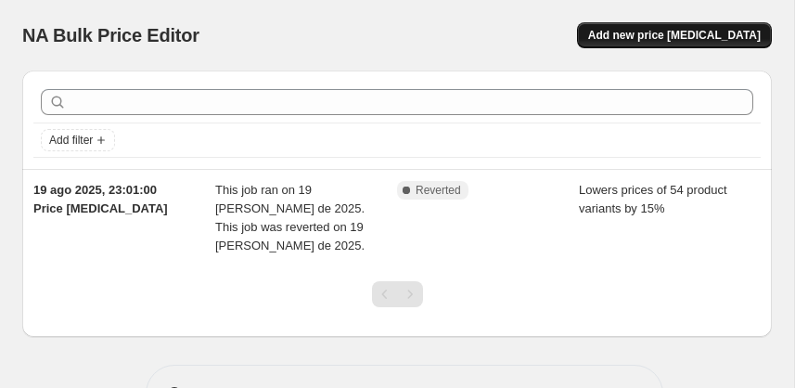
click at [669, 40] on span "Add new price [MEDICAL_DATA]" at bounding box center [674, 35] width 172 height 15
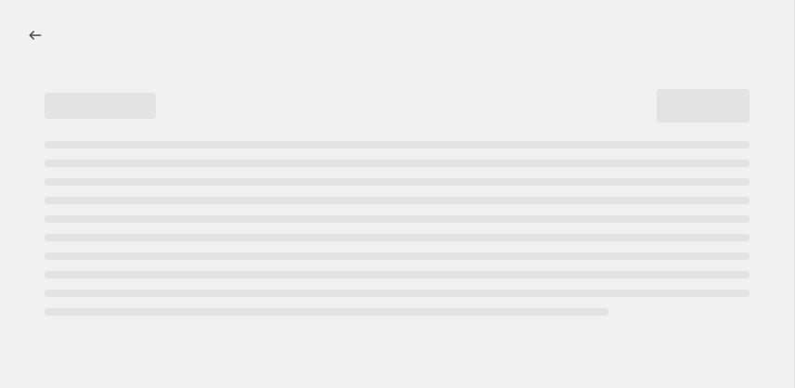
select select "percentage"
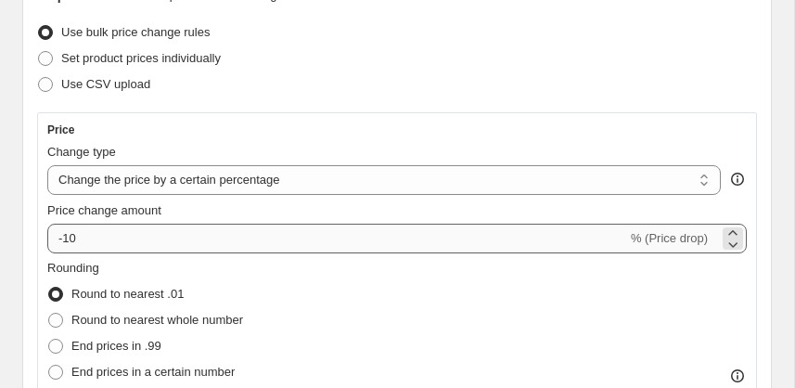
scroll to position [242, 0]
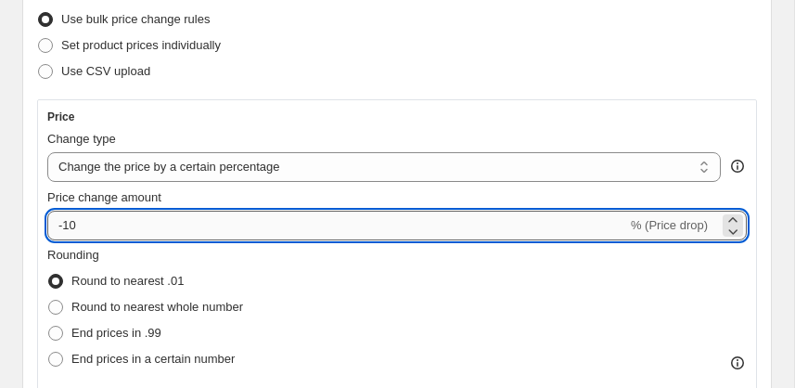
click at [177, 223] on input "-10" at bounding box center [337, 226] width 580 height 30
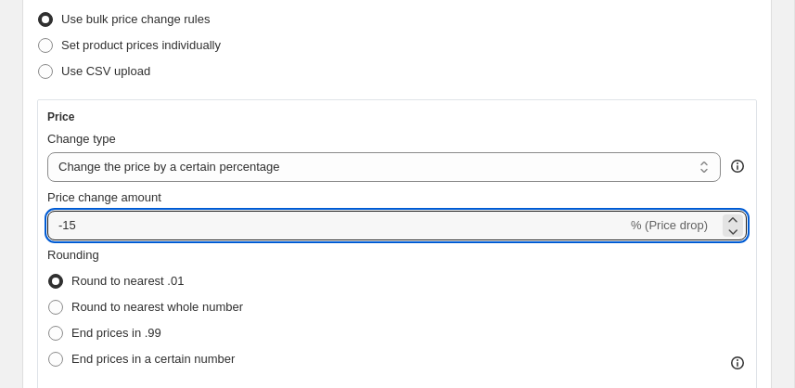
type input "-15"
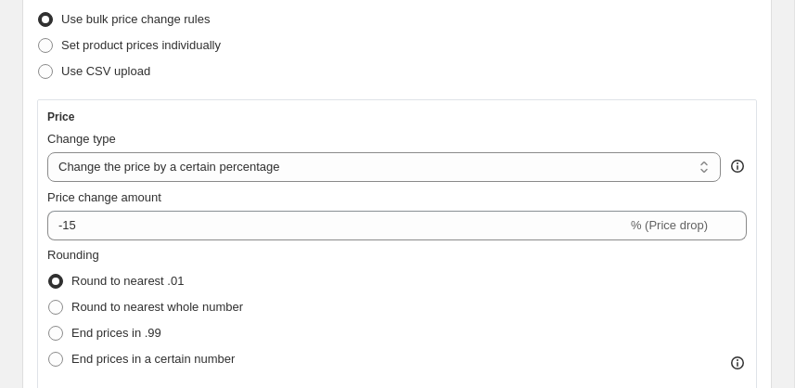
click at [335, 97] on div "Step 2. Select how the prices should change Use bulk price change rules Set pro…" at bounding box center [397, 379] width 720 height 812
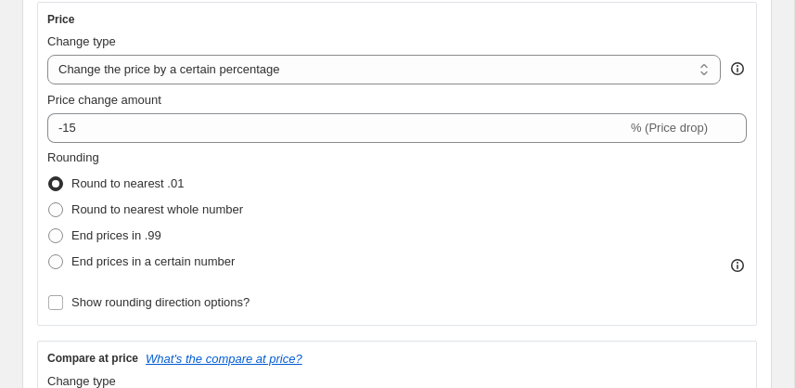
scroll to position [368, 0]
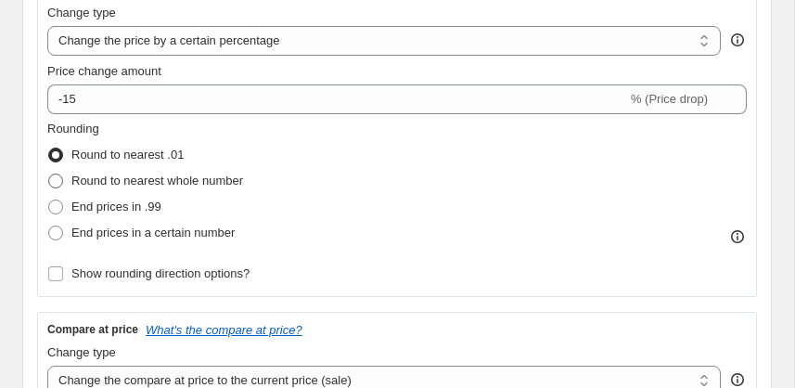
click at [132, 177] on span "Round to nearest whole number" at bounding box center [157, 180] width 172 height 14
click at [49, 174] on input "Round to nearest whole number" at bounding box center [48, 173] width 1 height 1
radio input "true"
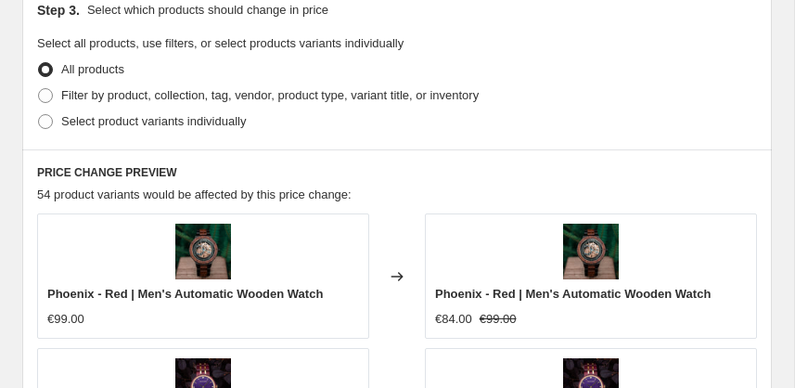
scroll to position [1097, 0]
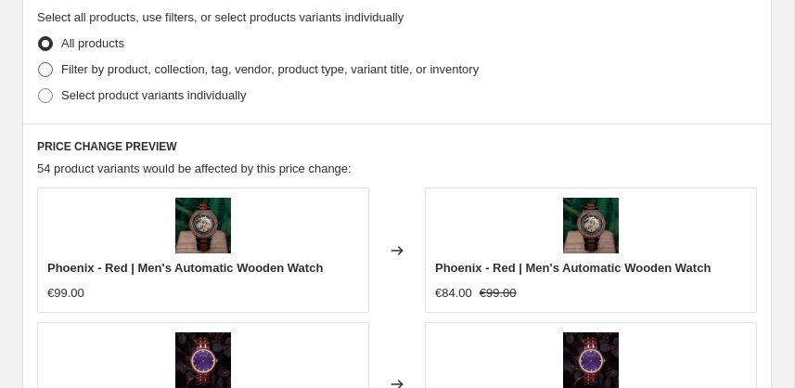
click at [118, 70] on span "Filter by product, collection, tag, vendor, product type, variant title, or inv…" at bounding box center [269, 69] width 417 height 14
click at [39, 63] on input "Filter by product, collection, tag, vendor, product type, variant title, or inv…" at bounding box center [38, 62] width 1 height 1
radio input "true"
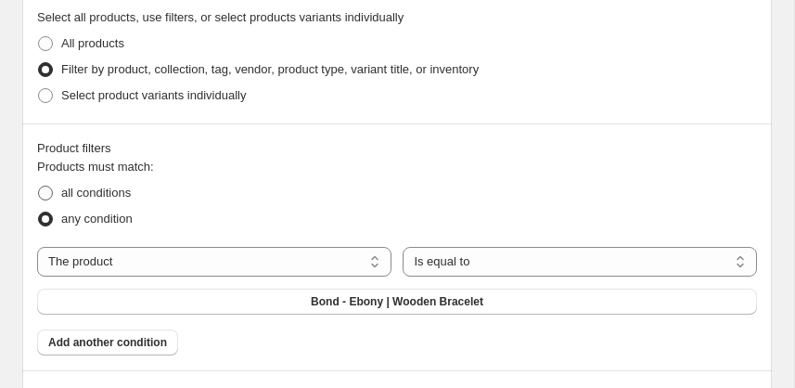
click at [101, 193] on span "all conditions" at bounding box center [96, 192] width 70 height 14
click at [39, 186] on input "all conditions" at bounding box center [38, 185] width 1 height 1
radio input "true"
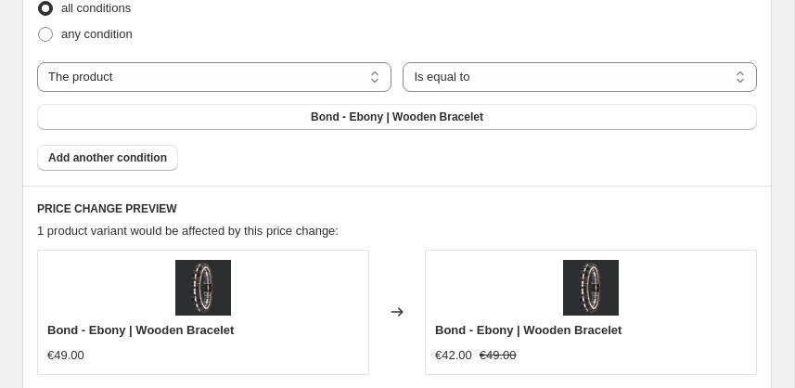
scroll to position [1236, 0]
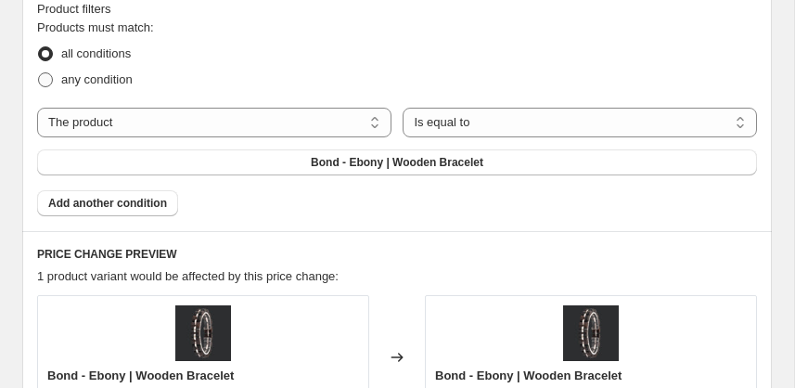
click at [101, 72] on span "any condition" at bounding box center [96, 79] width 71 height 14
click at [39, 72] on input "any condition" at bounding box center [38, 72] width 1 height 1
radio input "true"
click at [509, 121] on select "Is equal to Is not equal to" at bounding box center [579, 123] width 354 height 30
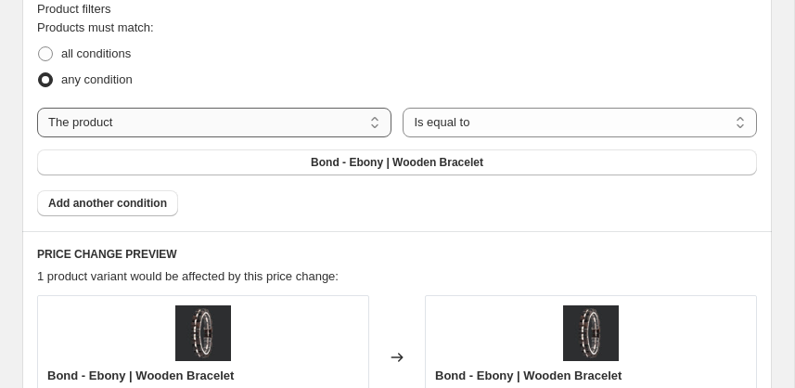
click at [152, 120] on select "The product The product's collection The product's tag The product's vendor The…" at bounding box center [214, 123] width 354 height 30
select select "collection"
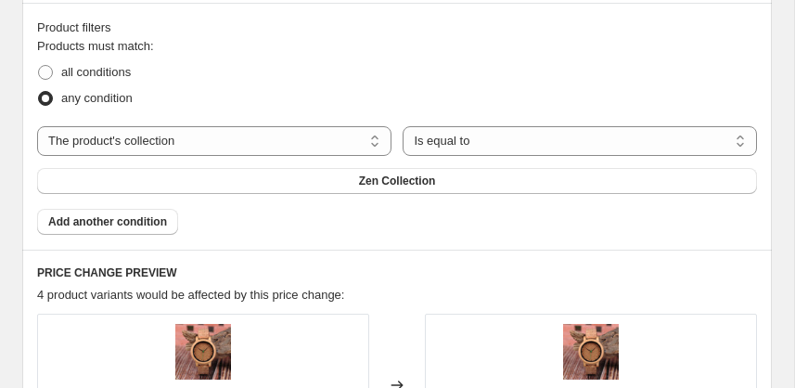
click at [384, 173] on span "Zen Collection" at bounding box center [397, 180] width 77 height 15
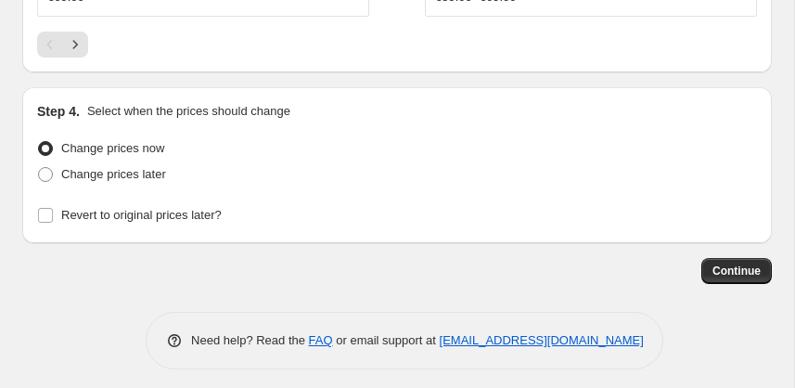
scroll to position [2147, 0]
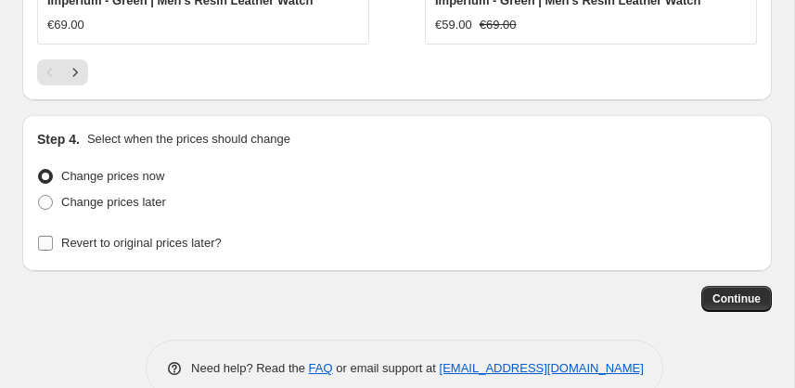
click at [97, 239] on span "Revert to original prices later?" at bounding box center [141, 243] width 160 height 14
click at [53, 239] on input "Revert to original prices later?" at bounding box center [45, 243] width 15 height 15
checkbox input "true"
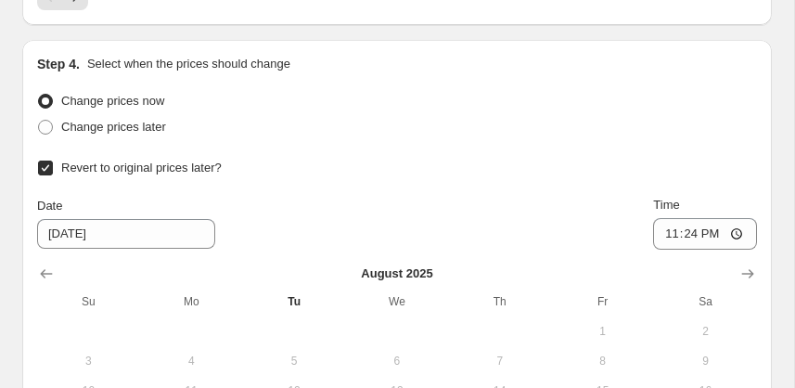
scroll to position [2338, 0]
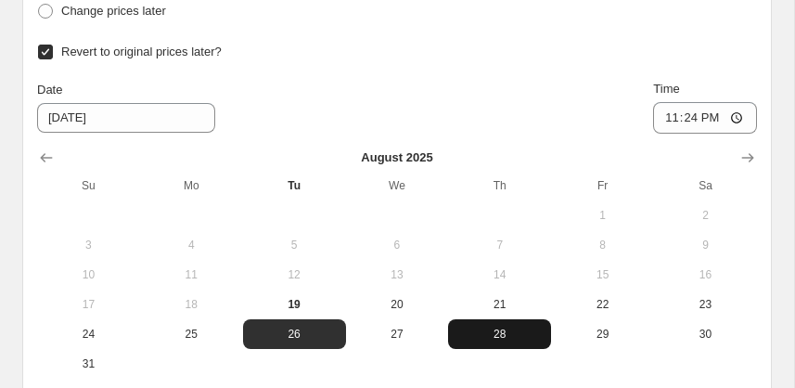
click at [492, 326] on span "28" at bounding box center [499, 333] width 88 height 15
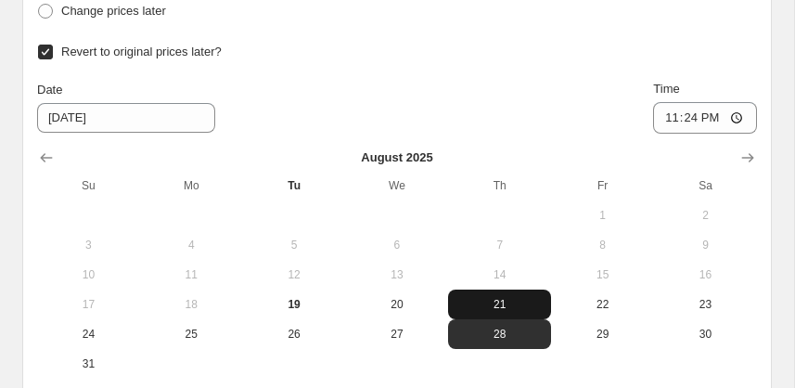
click at [504, 289] on button "21" at bounding box center [499, 304] width 103 height 30
type input "[DATE]"
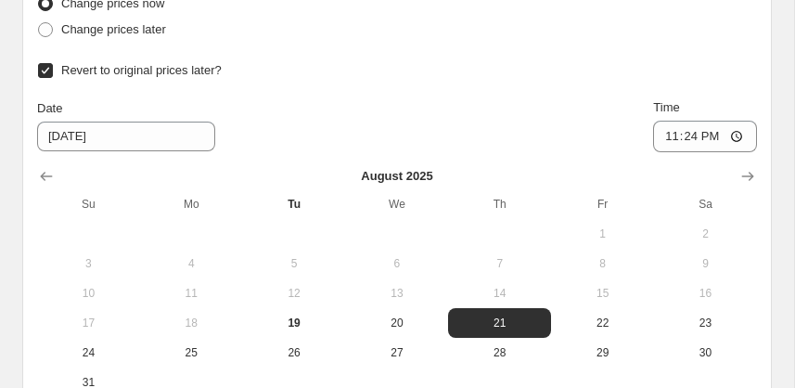
scroll to position [2304, 0]
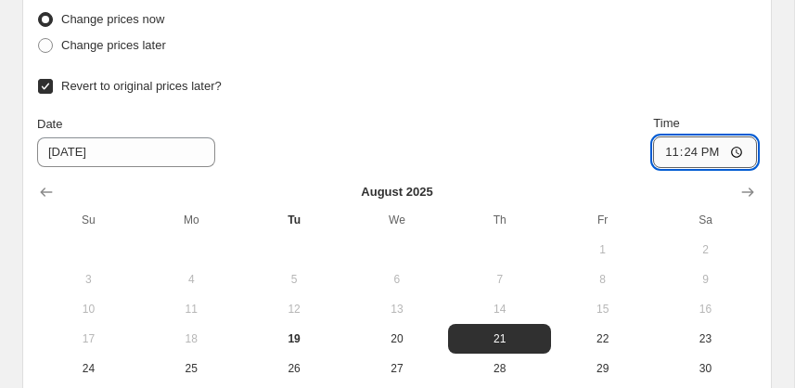
click at [709, 142] on input "23:24" at bounding box center [705, 152] width 104 height 32
click at [690, 143] on input "23:24" at bounding box center [705, 152] width 104 height 32
type input "08:00"
click at [601, 134] on div "Date [DATE] Time 08:00" at bounding box center [397, 141] width 720 height 54
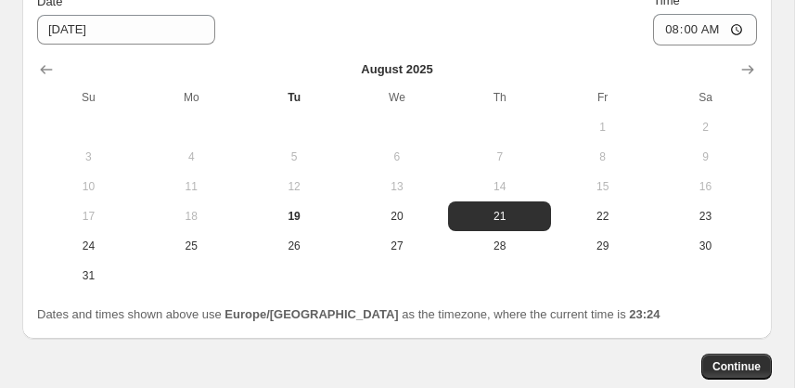
scroll to position [2438, 0]
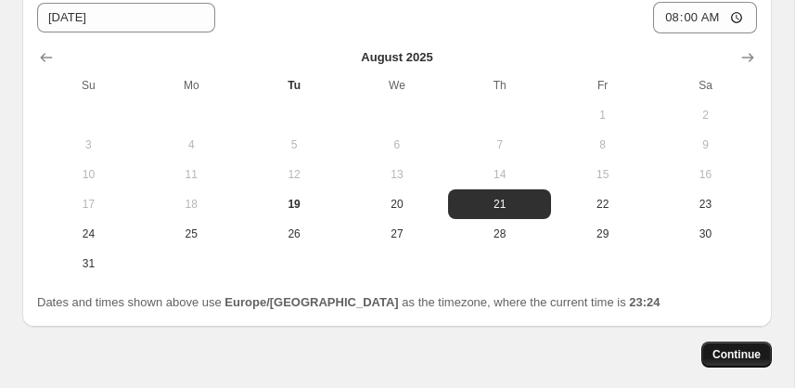
click at [736, 347] on span "Continue" at bounding box center [736, 354] width 48 height 15
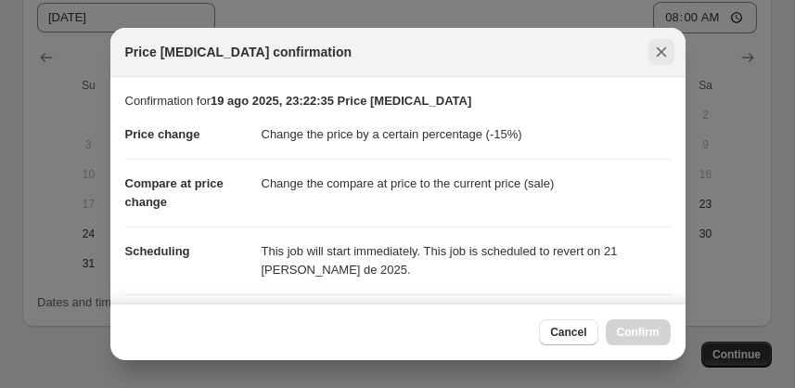
click at [653, 57] on icon "Close" at bounding box center [661, 52] width 19 height 19
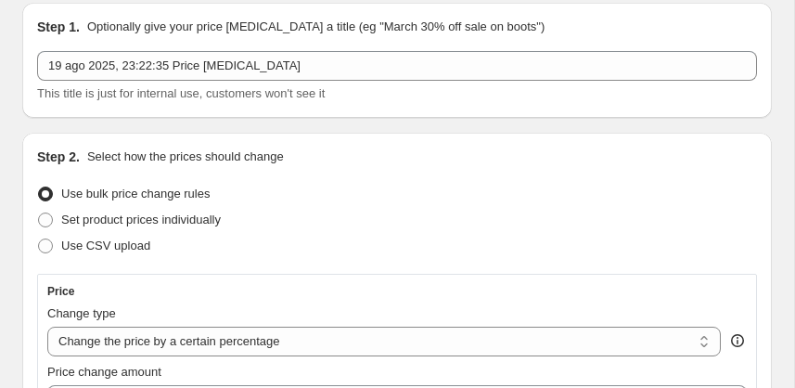
scroll to position [0, 0]
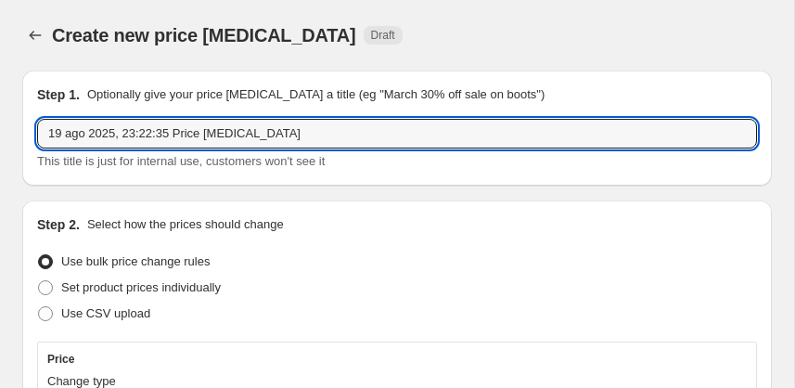
drag, startPoint x: 301, startPoint y: 126, endPoint x: -20, endPoint y: 119, distance: 321.9
click at [0, 119] on html "Home Settings Plans Skip to content Create new price [MEDICAL_DATA]. This page …" at bounding box center [397, 194] width 795 height 388
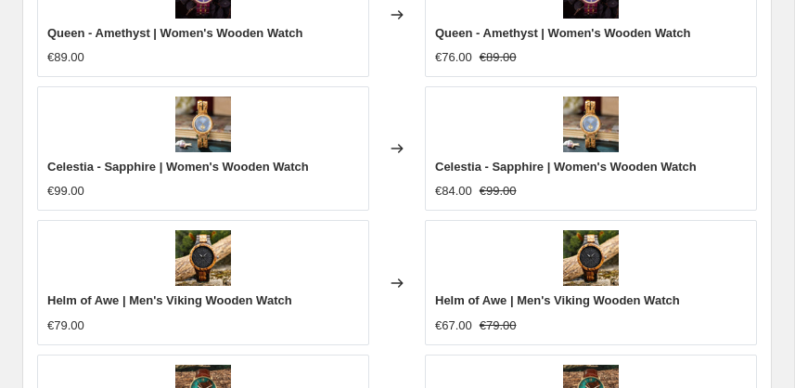
scroll to position [2522, 0]
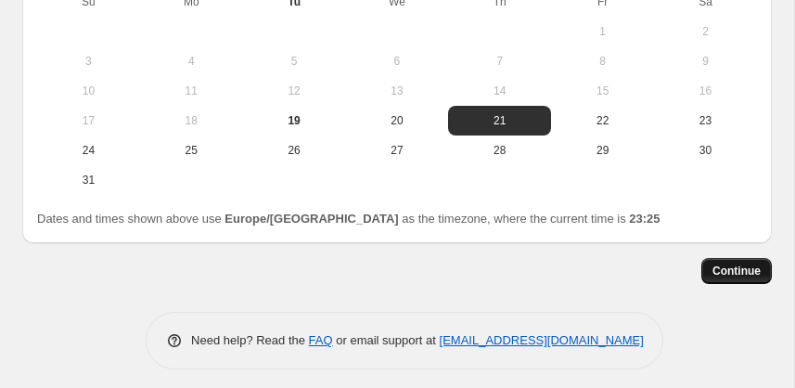
type input "Emporizen Anniversary 15% + 5 Trees"
click at [710, 264] on button "Continue" at bounding box center [736, 271] width 70 height 26
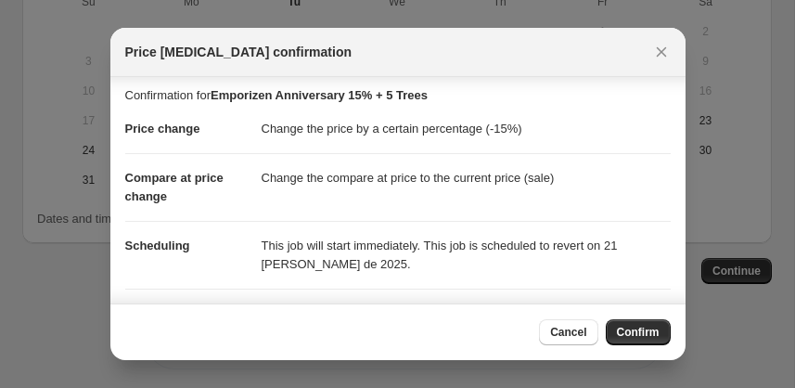
scroll to position [0, 0]
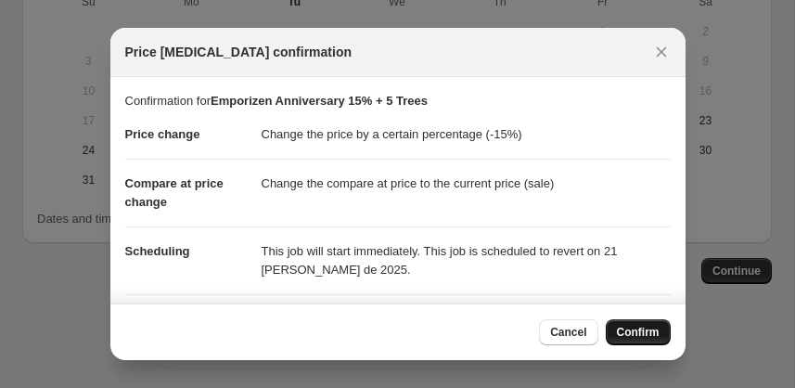
click at [645, 328] on span "Confirm" at bounding box center [638, 332] width 43 height 15
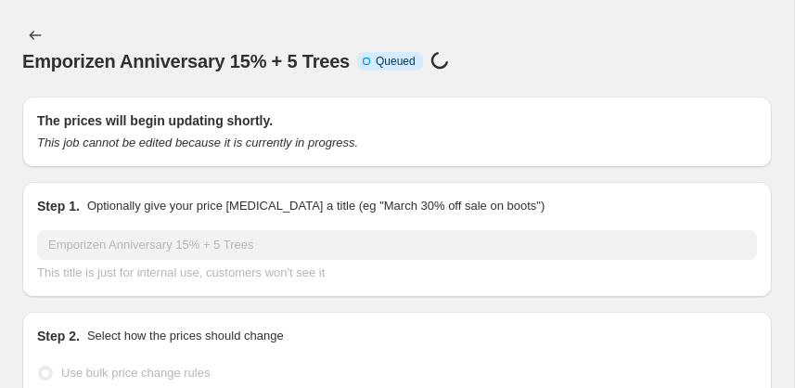
scroll to position [2522, 0]
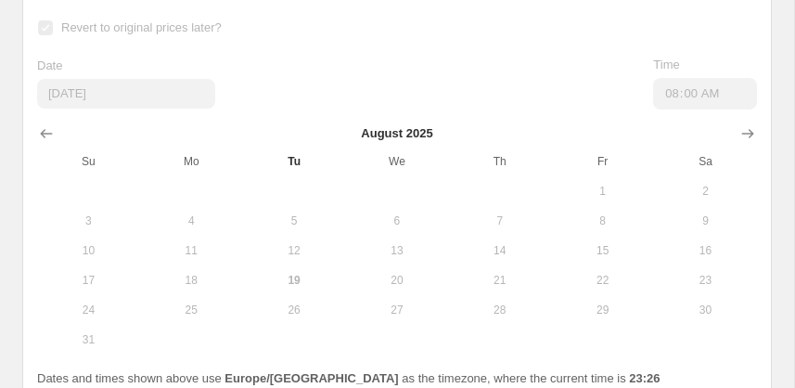
select select "percentage"
select select "collection"
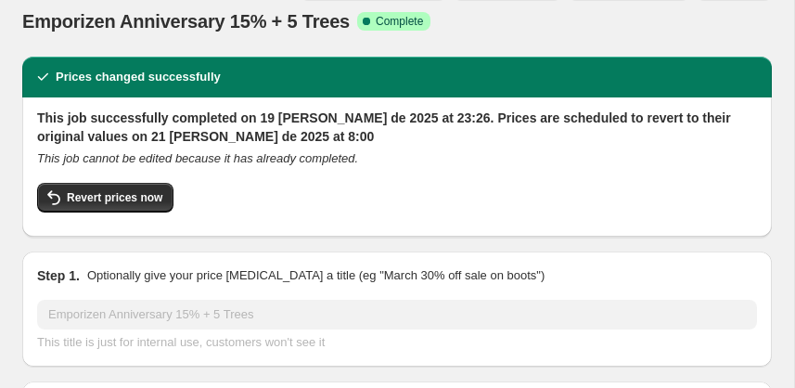
scroll to position [0, 0]
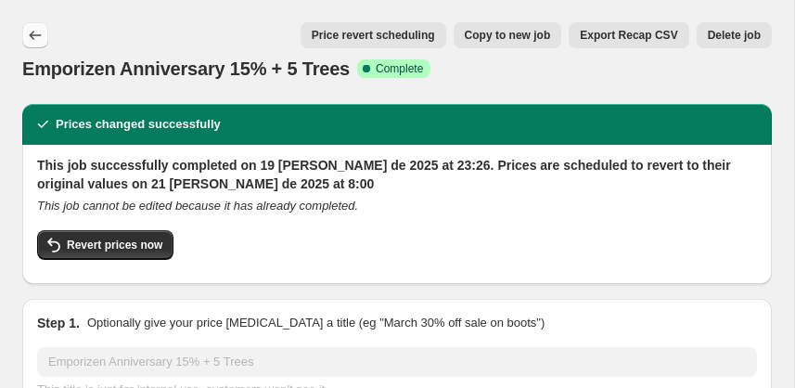
click at [34, 35] on icon "Price change jobs" at bounding box center [36, 35] width 12 height 9
